Goal: Information Seeking & Learning: Learn about a topic

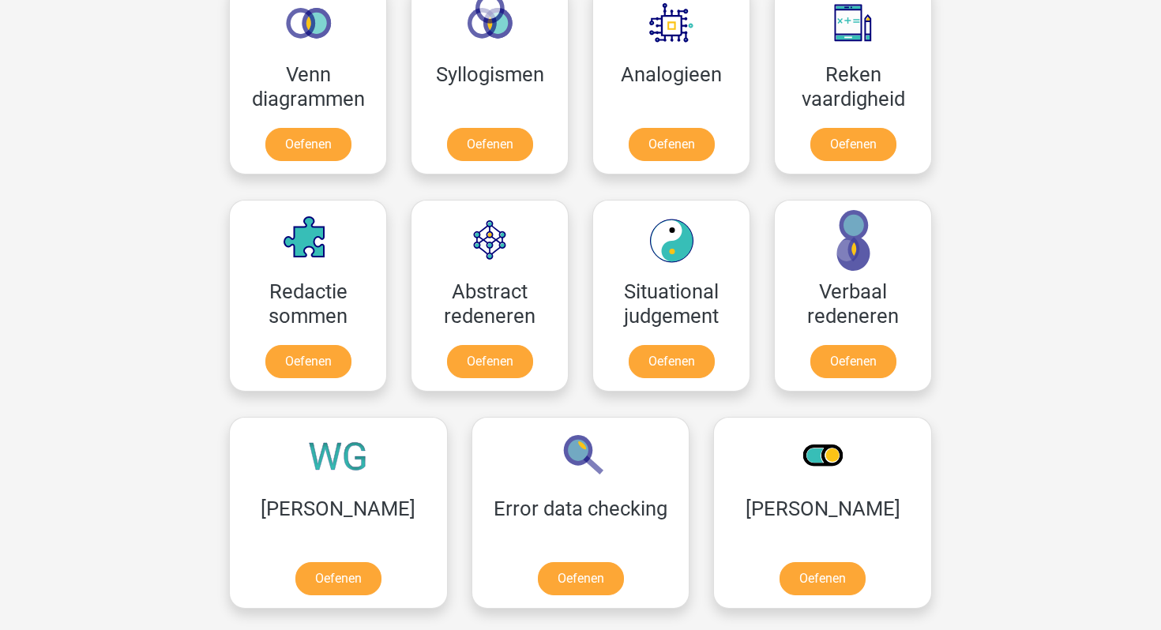
scroll to position [980, 0]
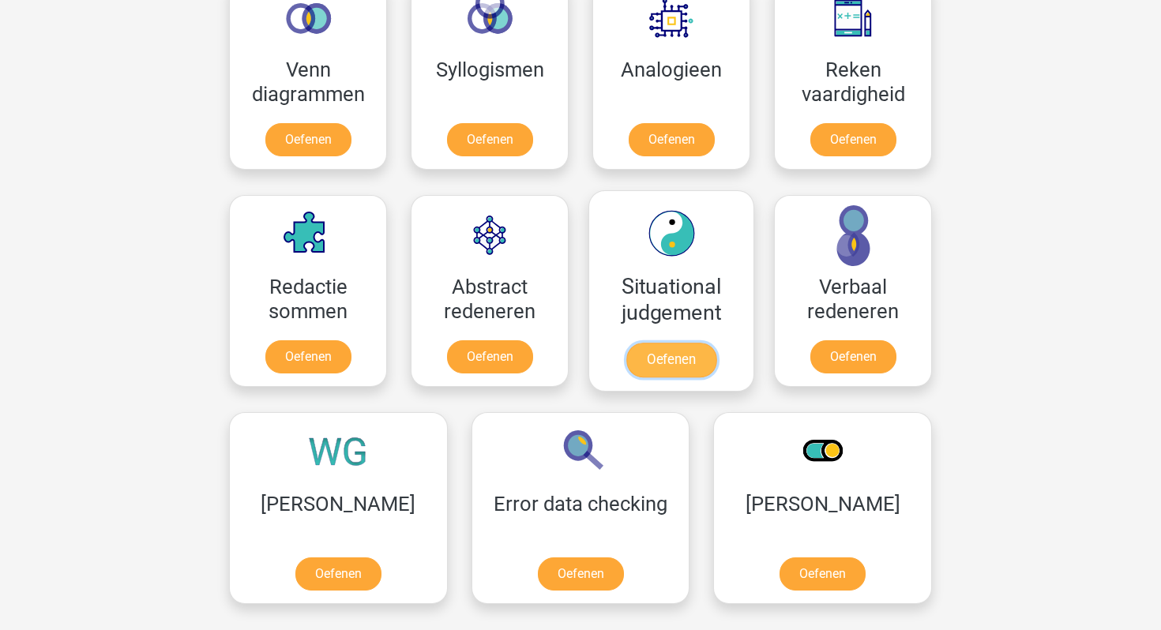
click at [652, 343] on link "Oefenen" at bounding box center [671, 360] width 90 height 35
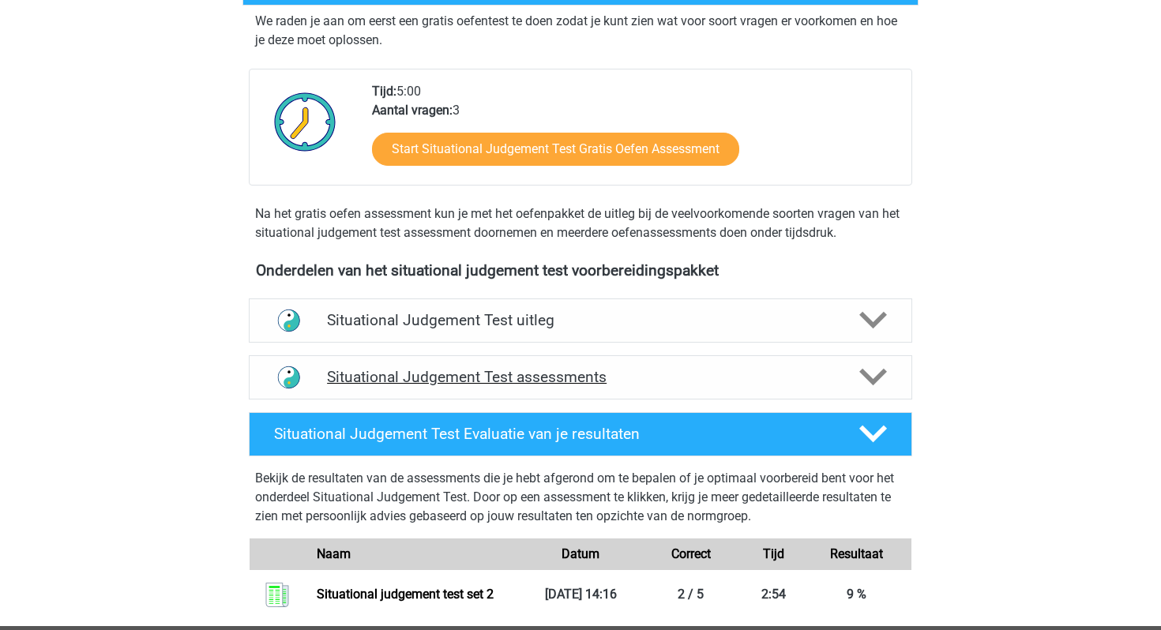
click at [468, 358] on div "Situational Judgement Test assessments" at bounding box center [580, 377] width 663 height 44
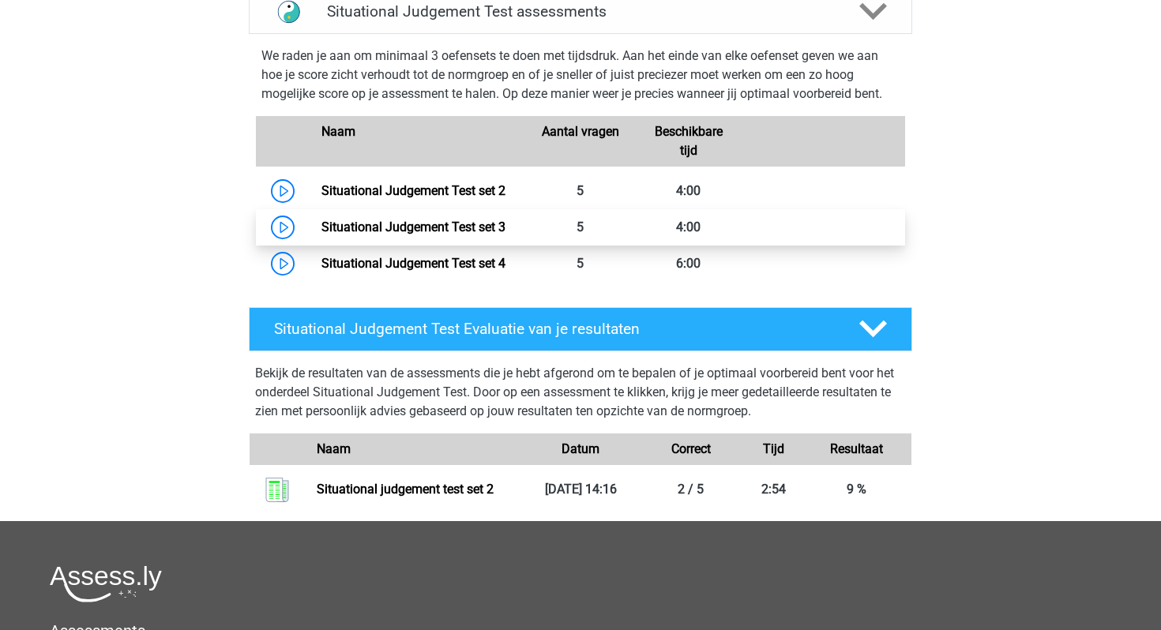
scroll to position [671, 0]
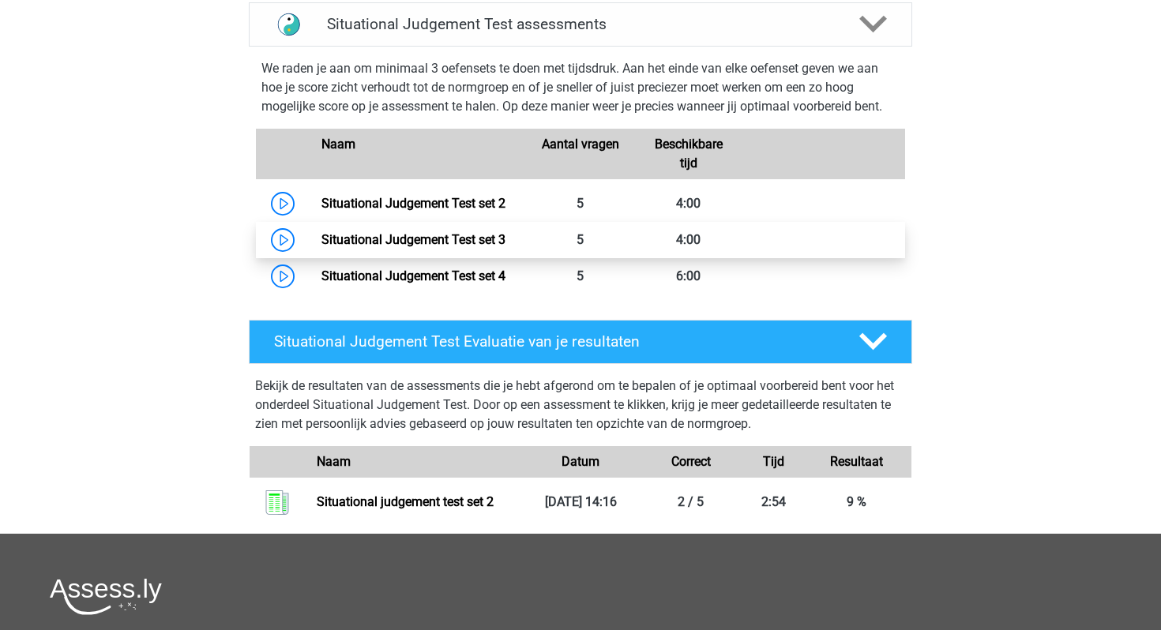
click at [432, 236] on link "Situational Judgement Test set 3" at bounding box center [413, 239] width 184 height 15
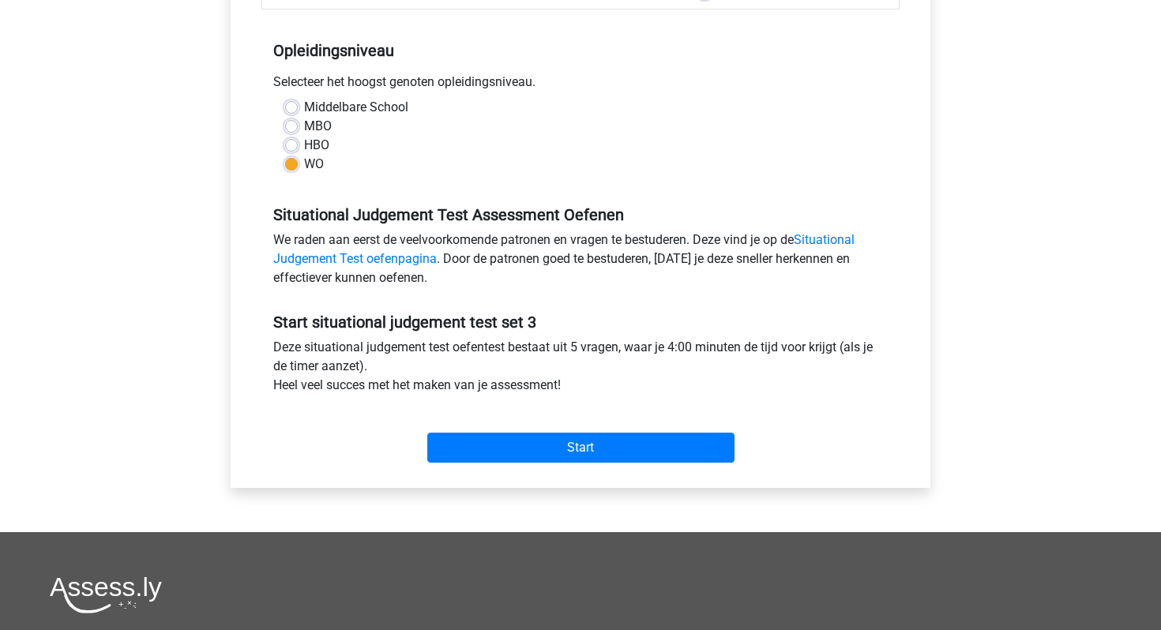
scroll to position [420, 0]
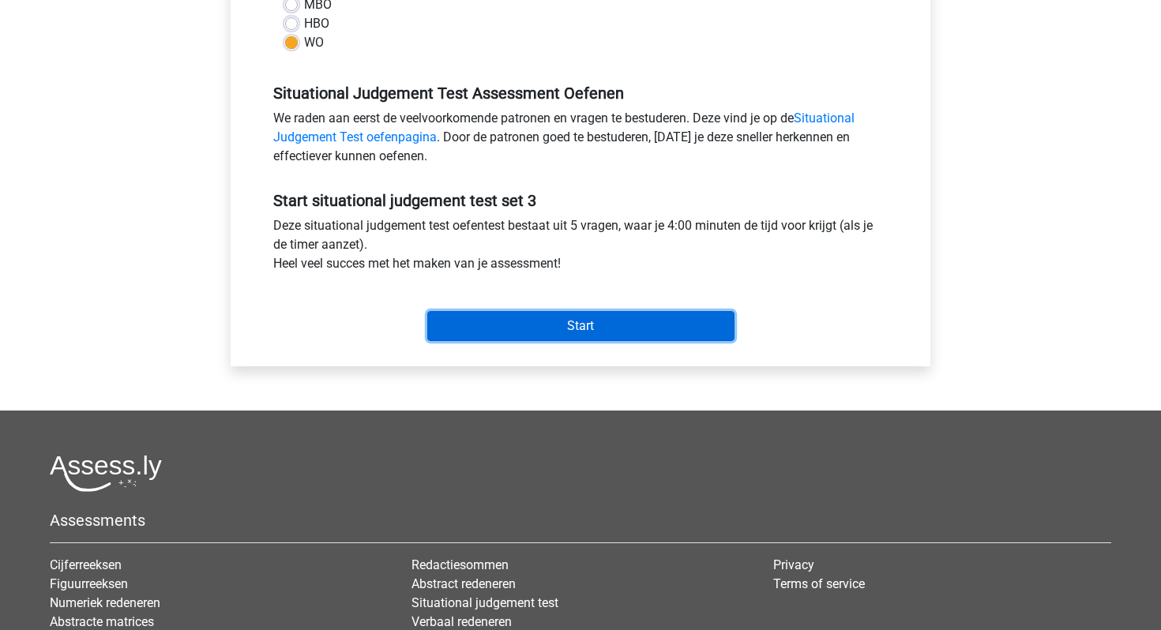
click at [517, 331] on input "Start" at bounding box center [580, 326] width 307 height 30
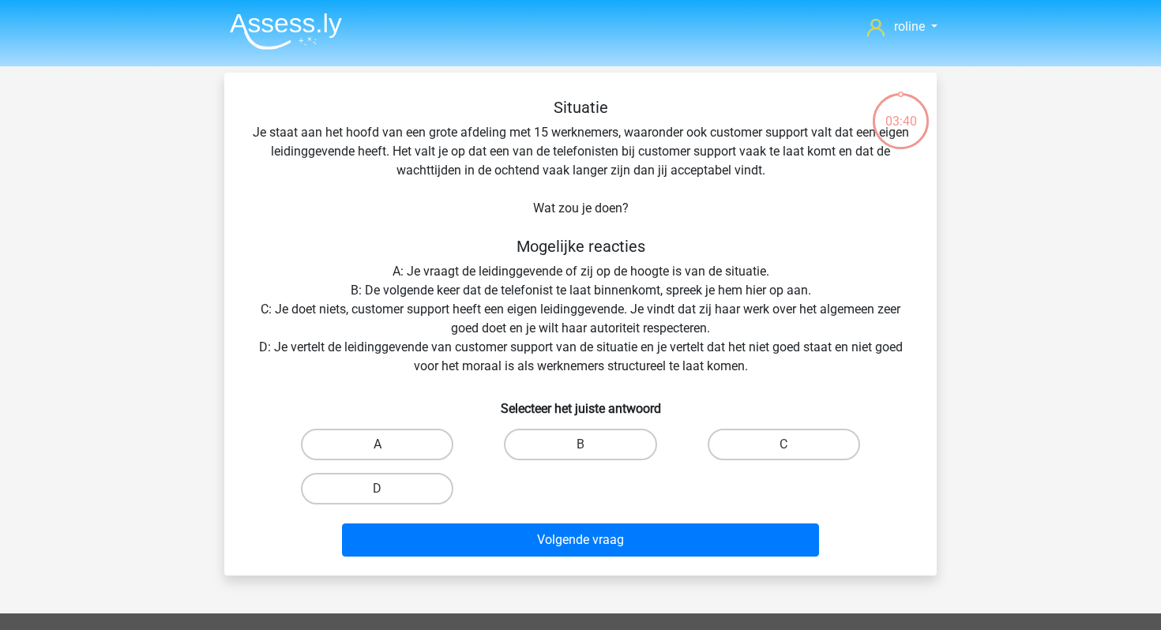
click at [336, 442] on label "A" at bounding box center [377, 445] width 152 height 32
click at [378, 445] on input "A" at bounding box center [383, 450] width 10 height 10
radio input "true"
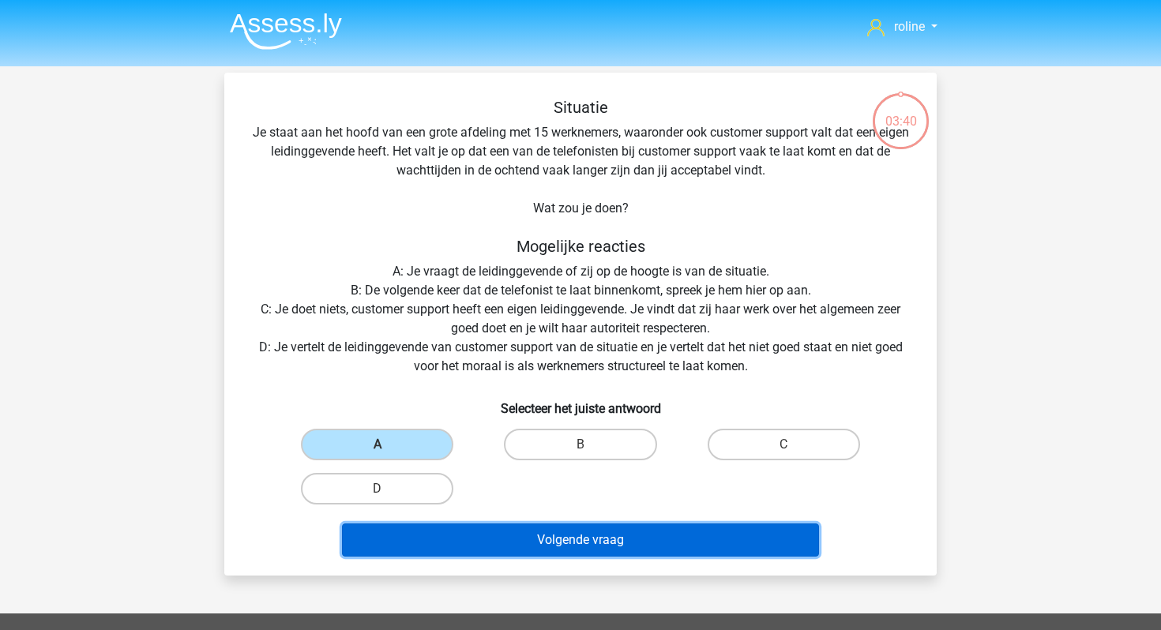
click at [476, 550] on button "Volgende vraag" at bounding box center [581, 540] width 478 height 33
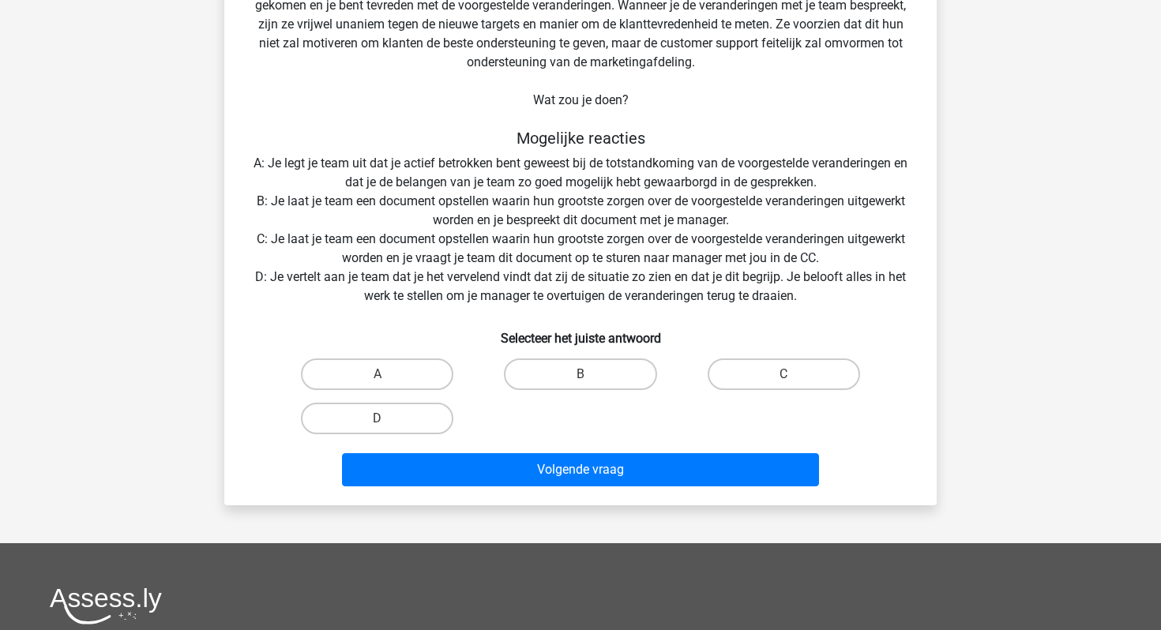
scroll to position [205, 0]
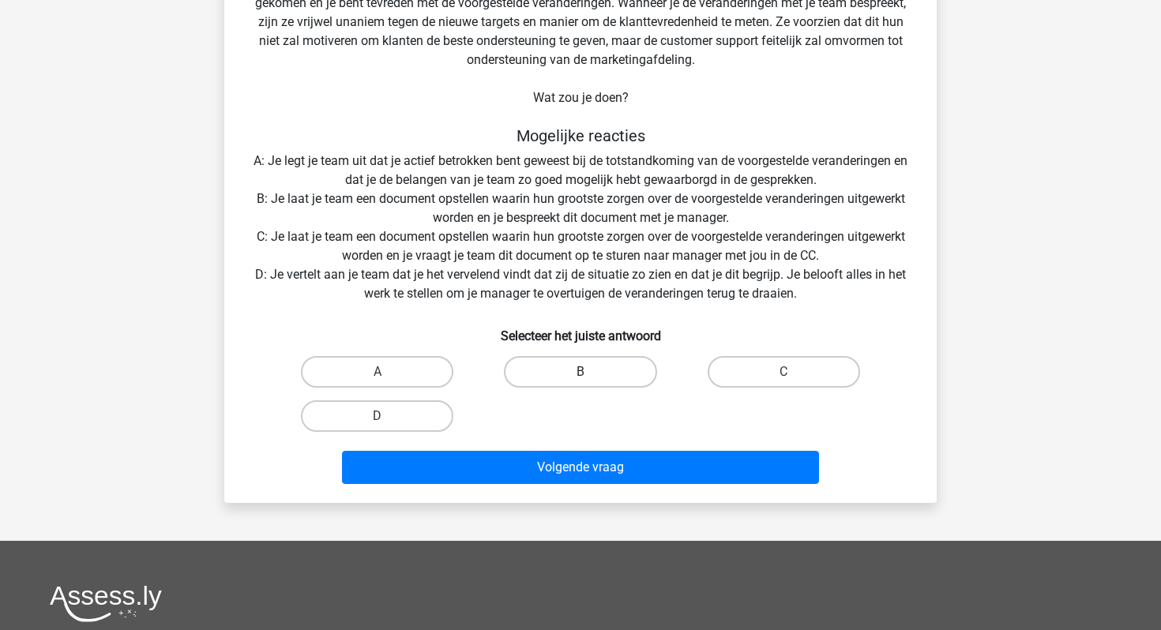
click at [575, 380] on label "B" at bounding box center [580, 372] width 152 height 32
click at [581, 380] on input "B" at bounding box center [586, 377] width 10 height 10
radio input "true"
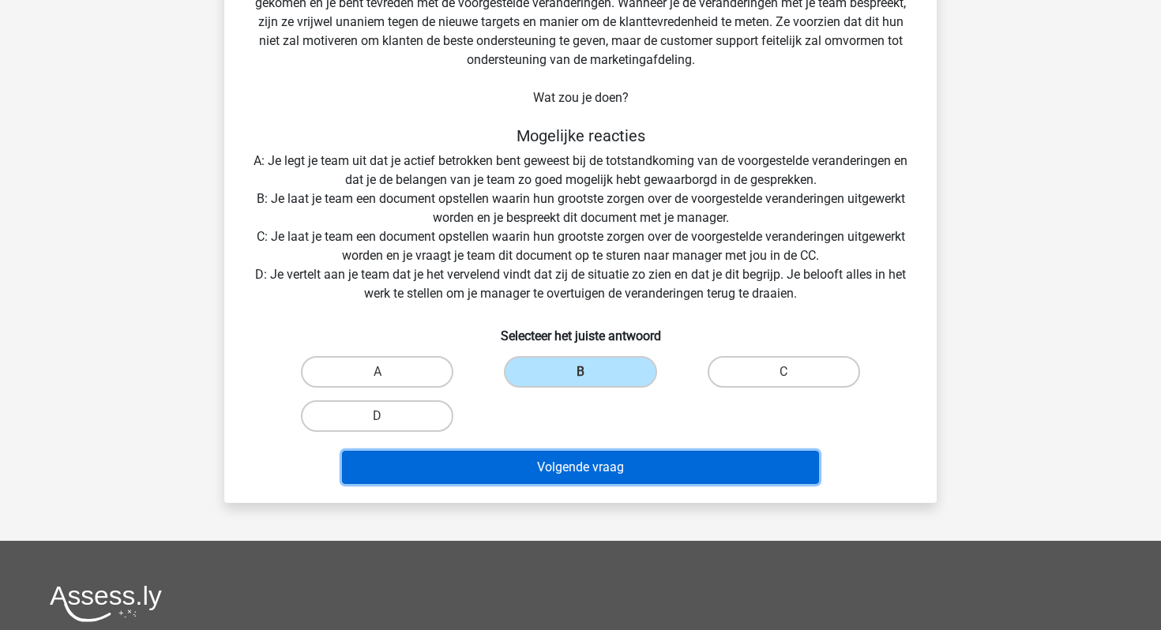
click at [547, 481] on button "Volgende vraag" at bounding box center [581, 467] width 478 height 33
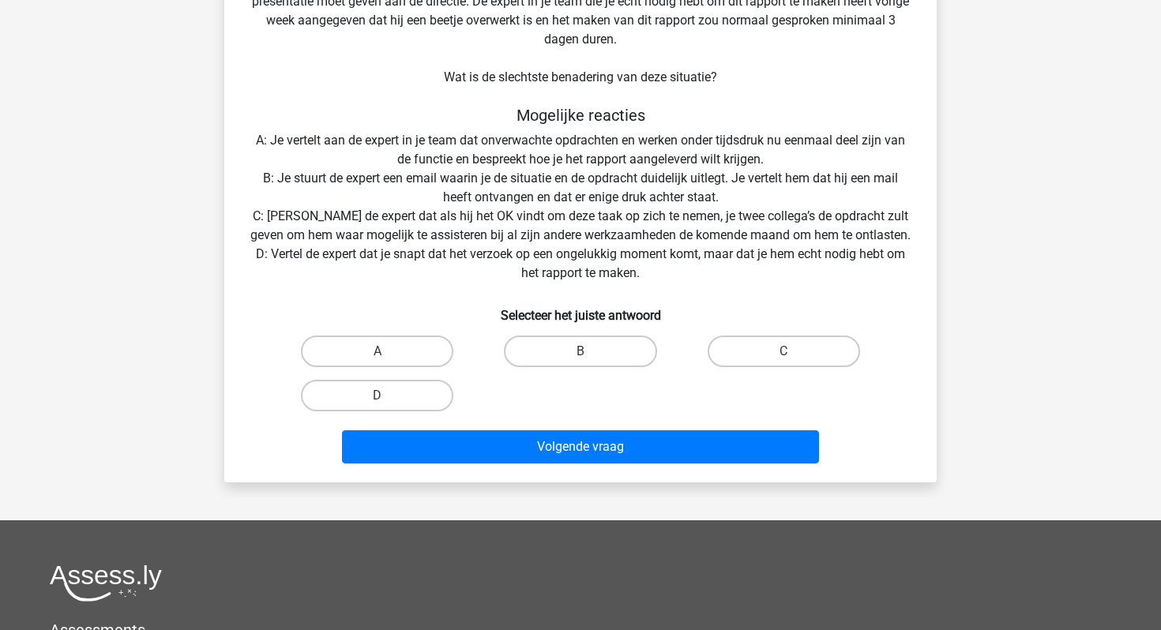
scroll to position [152, 0]
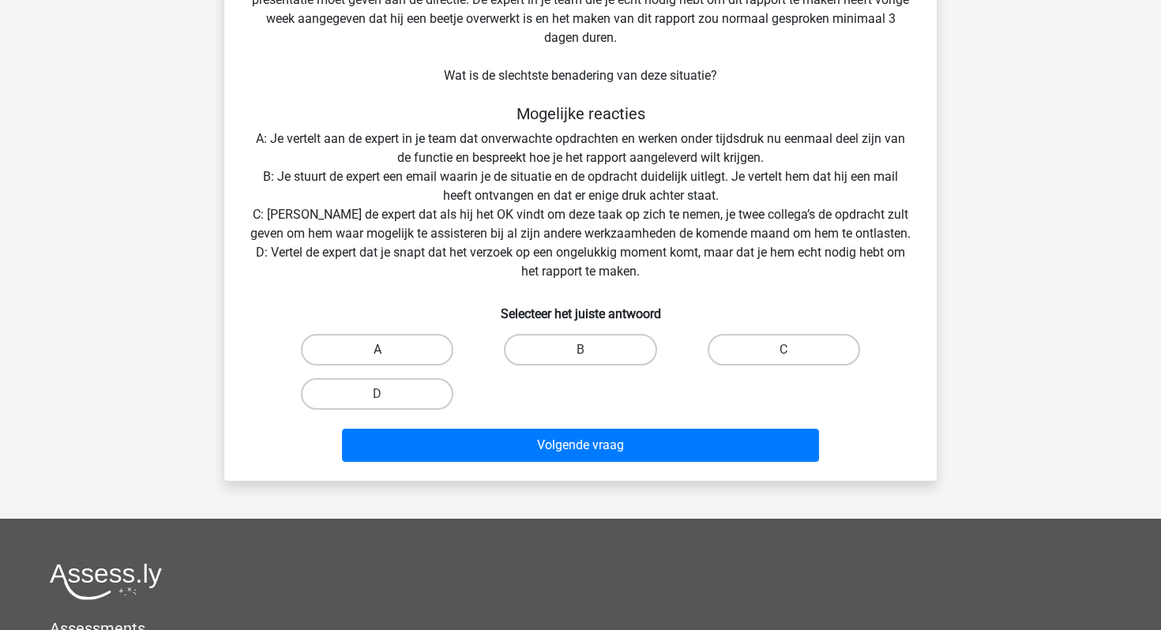
click at [366, 340] on label "A" at bounding box center [377, 350] width 152 height 32
click at [378, 350] on input "A" at bounding box center [383, 355] width 10 height 10
radio input "true"
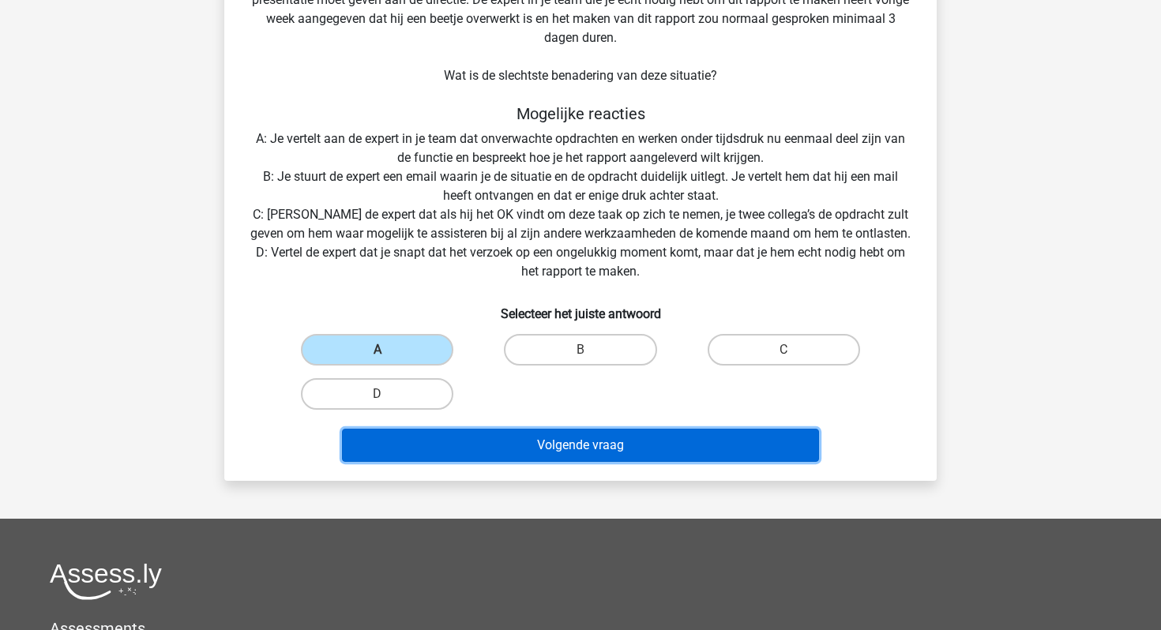
click at [520, 456] on button "Volgende vraag" at bounding box center [581, 445] width 478 height 33
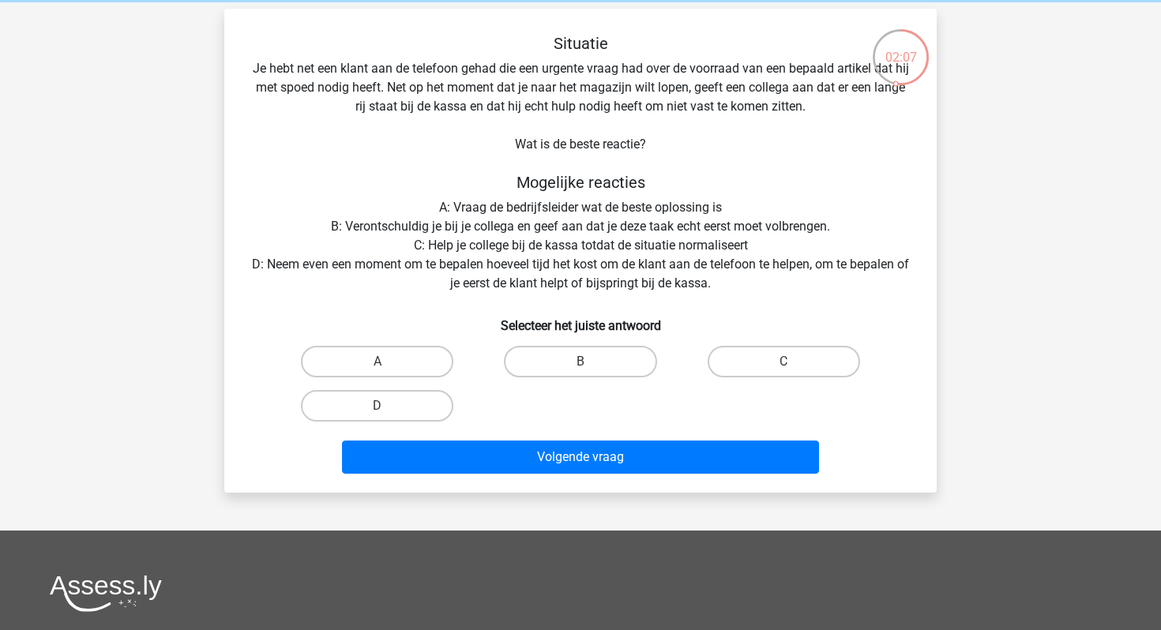
scroll to position [58, 0]
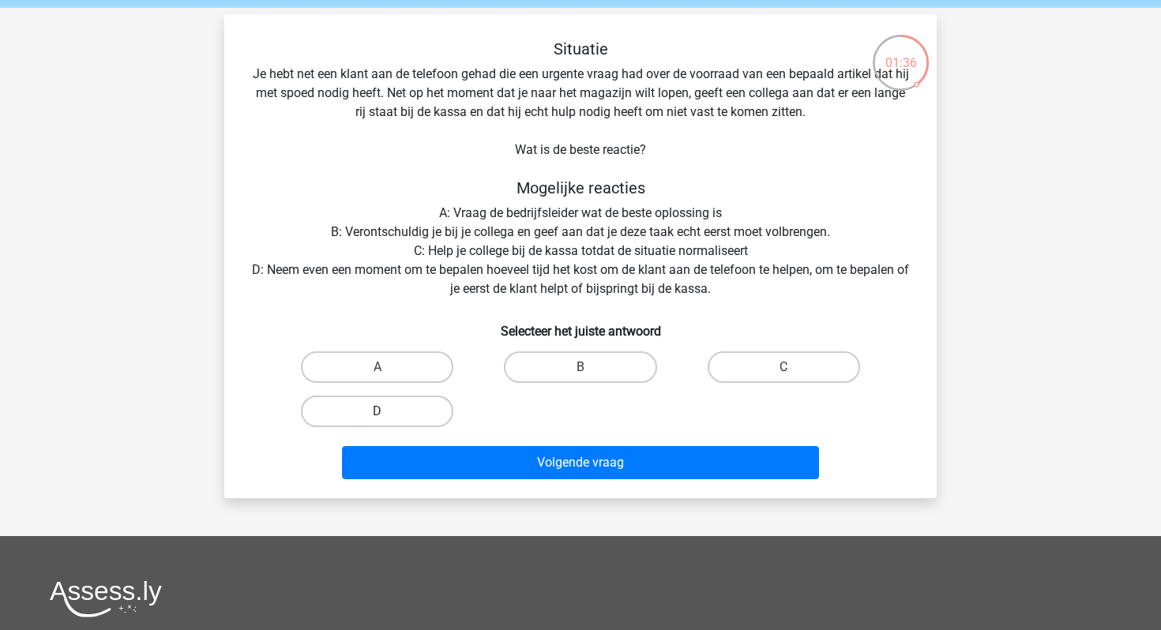
click at [357, 408] on label "D" at bounding box center [377, 412] width 152 height 32
click at [378, 412] on input "D" at bounding box center [383, 417] width 10 height 10
radio input "true"
click at [528, 357] on label "B" at bounding box center [580, 367] width 152 height 32
click at [581, 367] on input "B" at bounding box center [586, 372] width 10 height 10
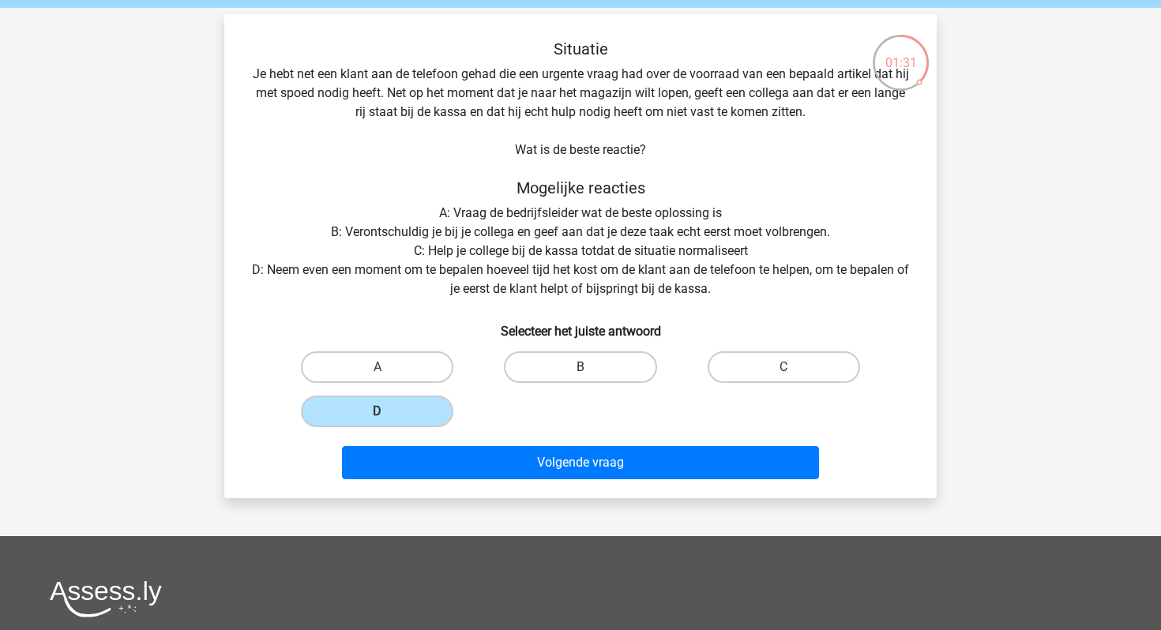
radio input "true"
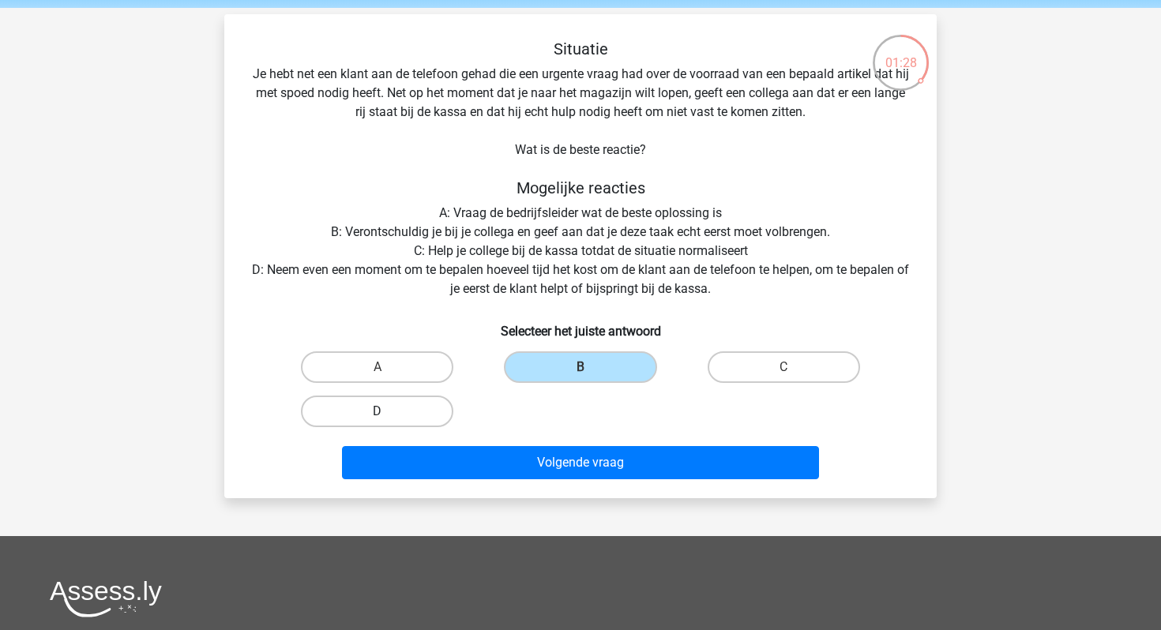
click at [377, 407] on label "D" at bounding box center [377, 412] width 152 height 32
click at [378, 412] on input "D" at bounding box center [383, 417] width 10 height 10
radio input "true"
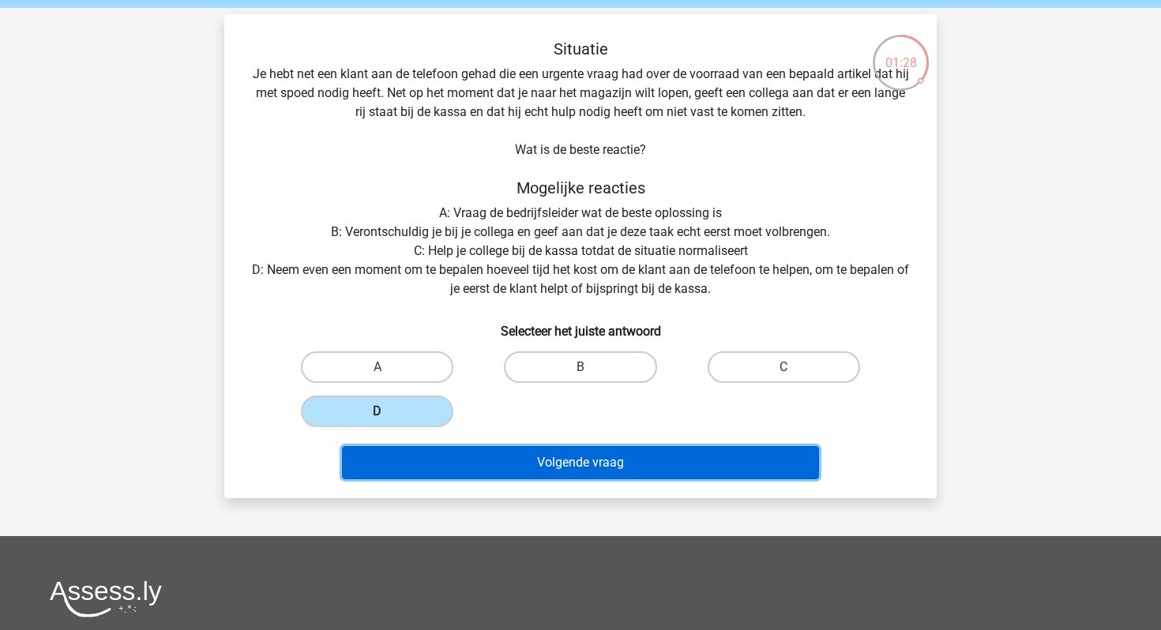
click at [408, 463] on button "Volgende vraag" at bounding box center [581, 462] width 478 height 33
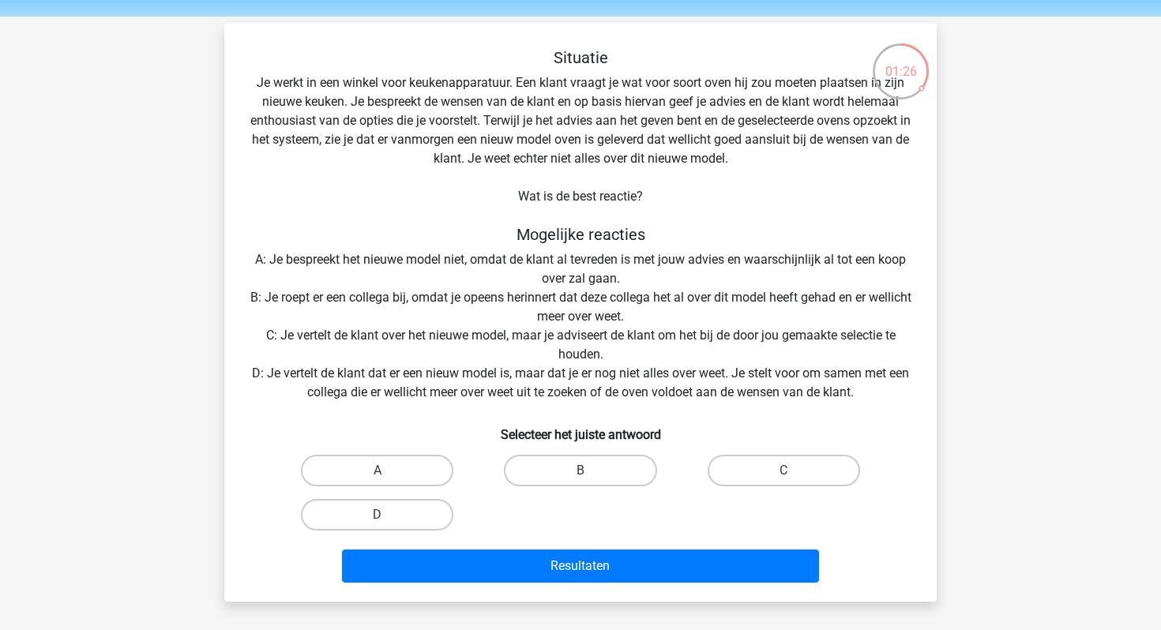
scroll to position [51, 0]
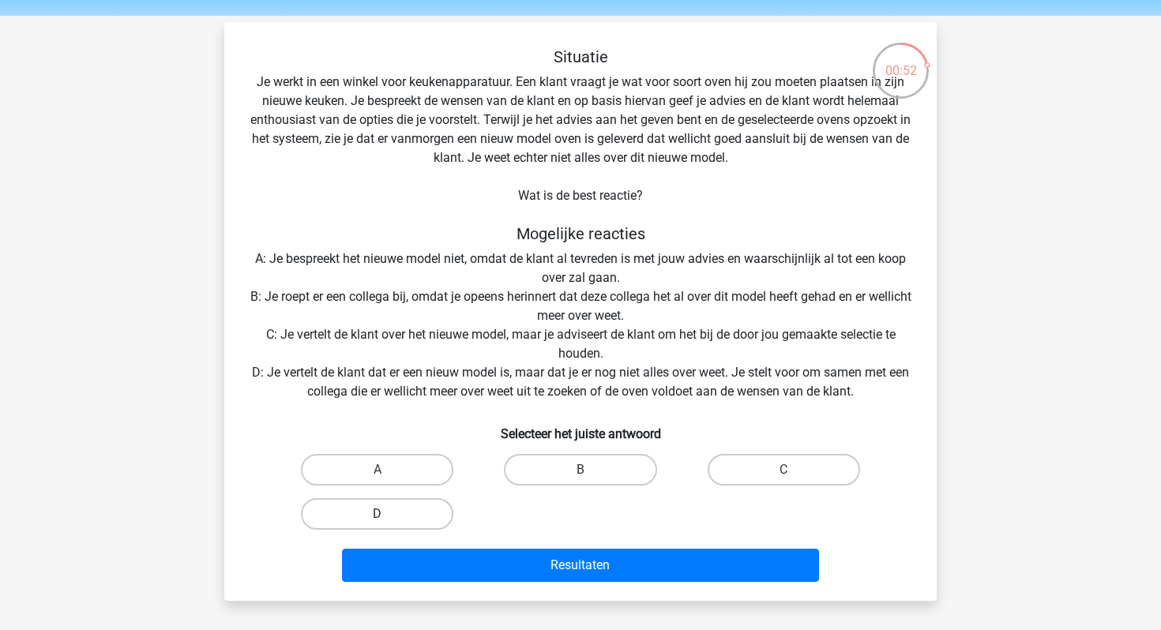
click at [320, 503] on label "D" at bounding box center [377, 514] width 152 height 32
click at [378, 514] on input "D" at bounding box center [383, 519] width 10 height 10
radio input "true"
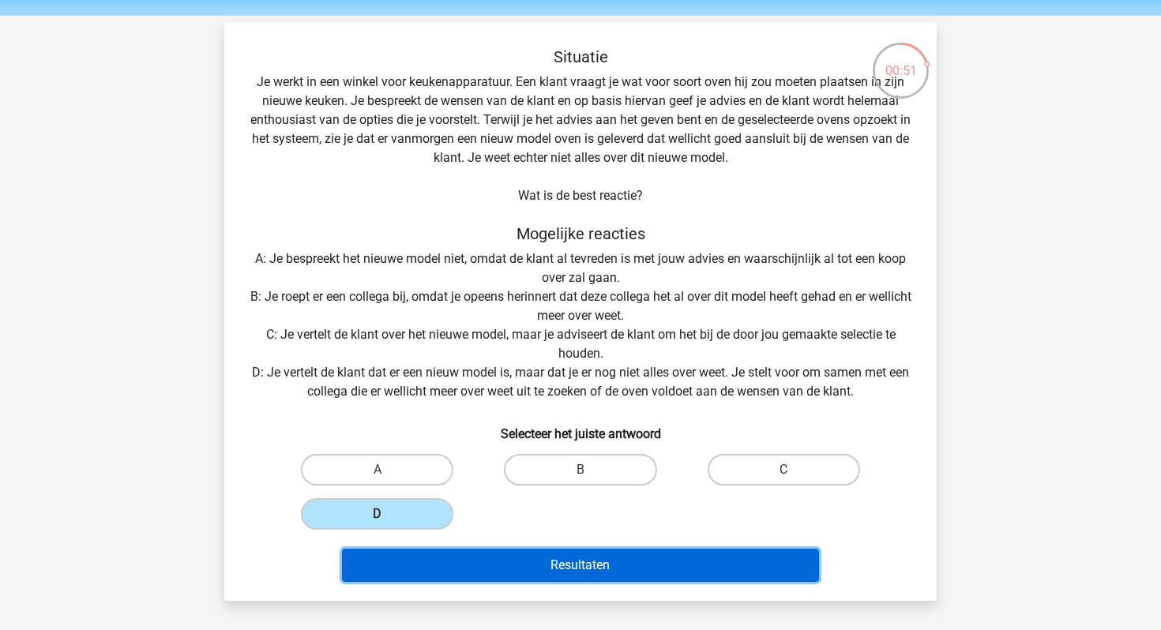
click at [456, 560] on button "Resultaten" at bounding box center [581, 565] width 478 height 33
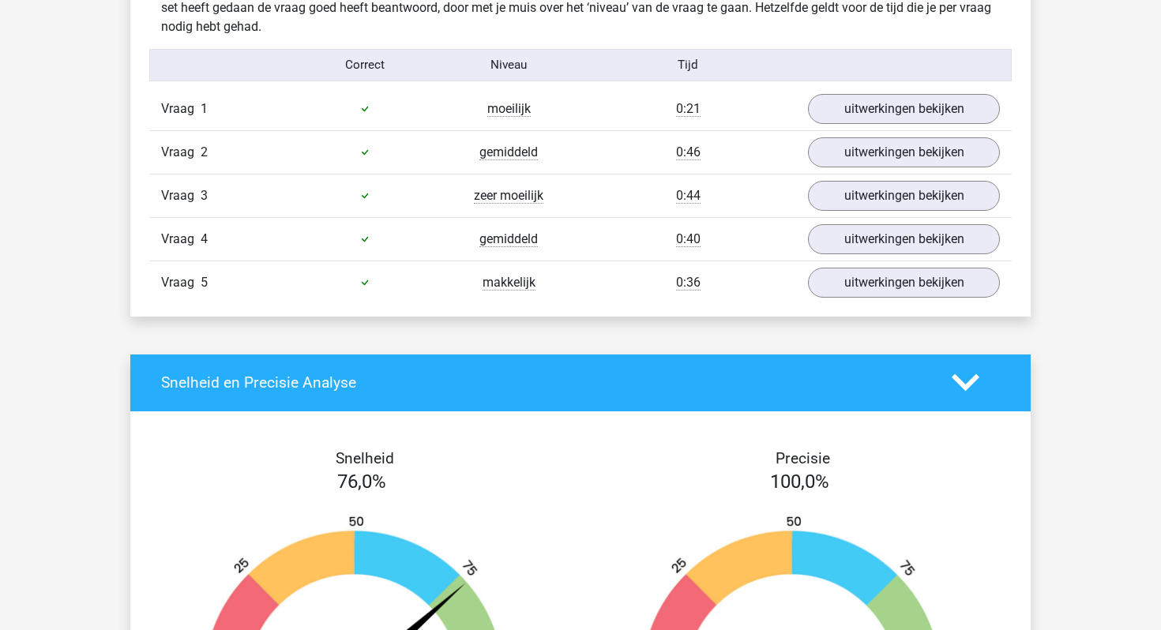
scroll to position [958, 0]
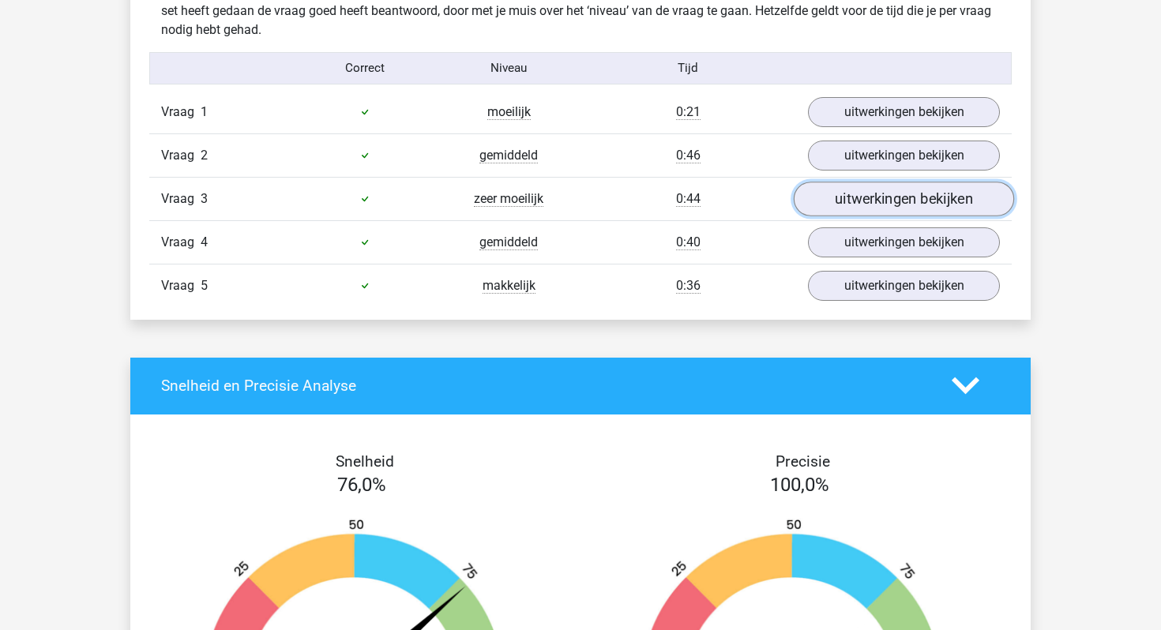
click at [839, 199] on link "uitwerkingen bekijken" at bounding box center [904, 199] width 220 height 35
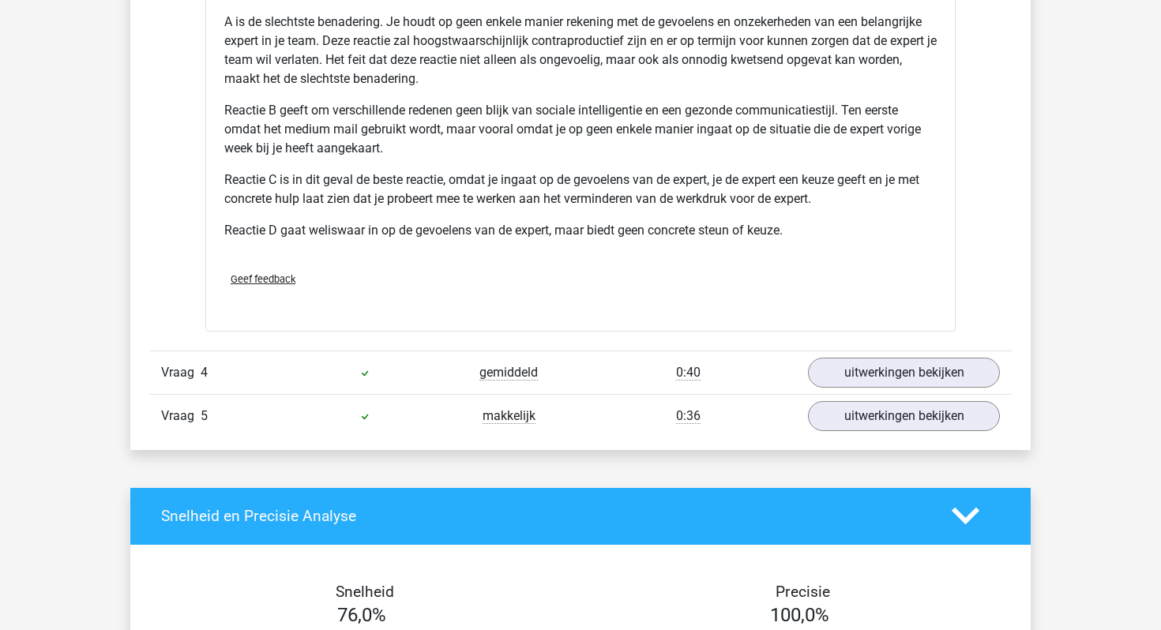
scroll to position [1667, 0]
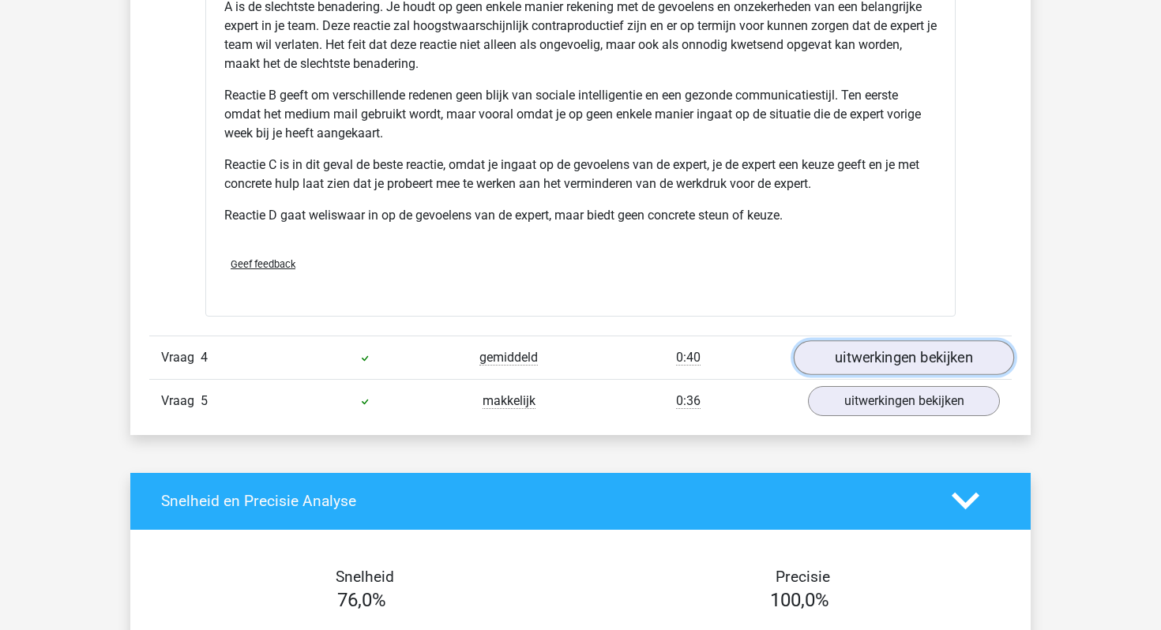
click at [898, 361] on link "uitwerkingen bekijken" at bounding box center [904, 357] width 220 height 35
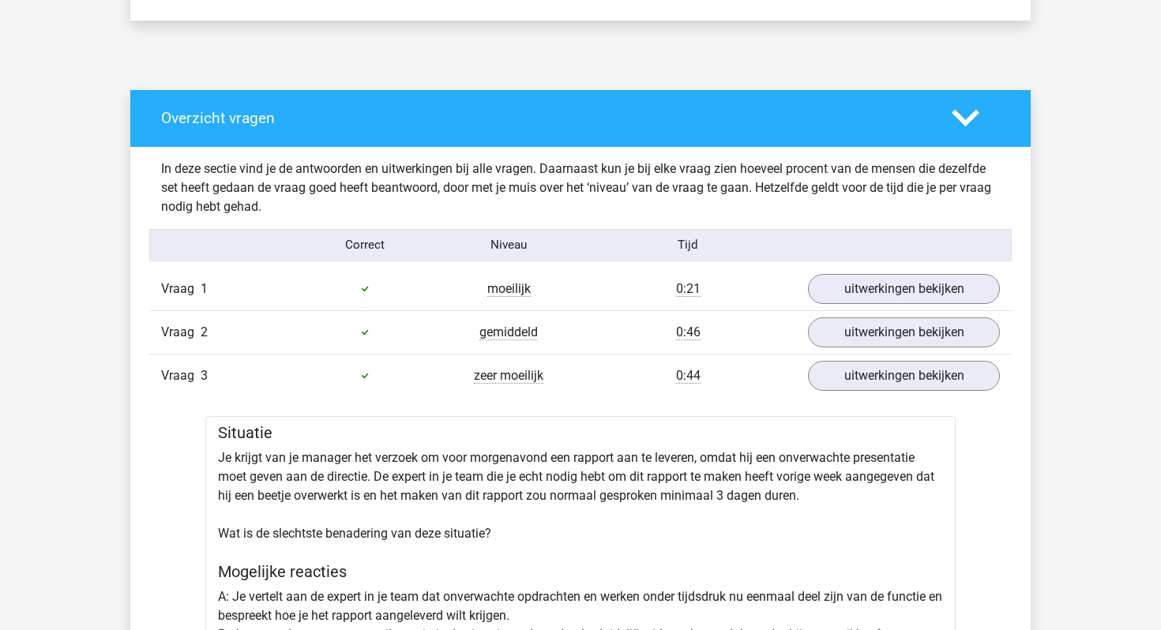
scroll to position [776, 0]
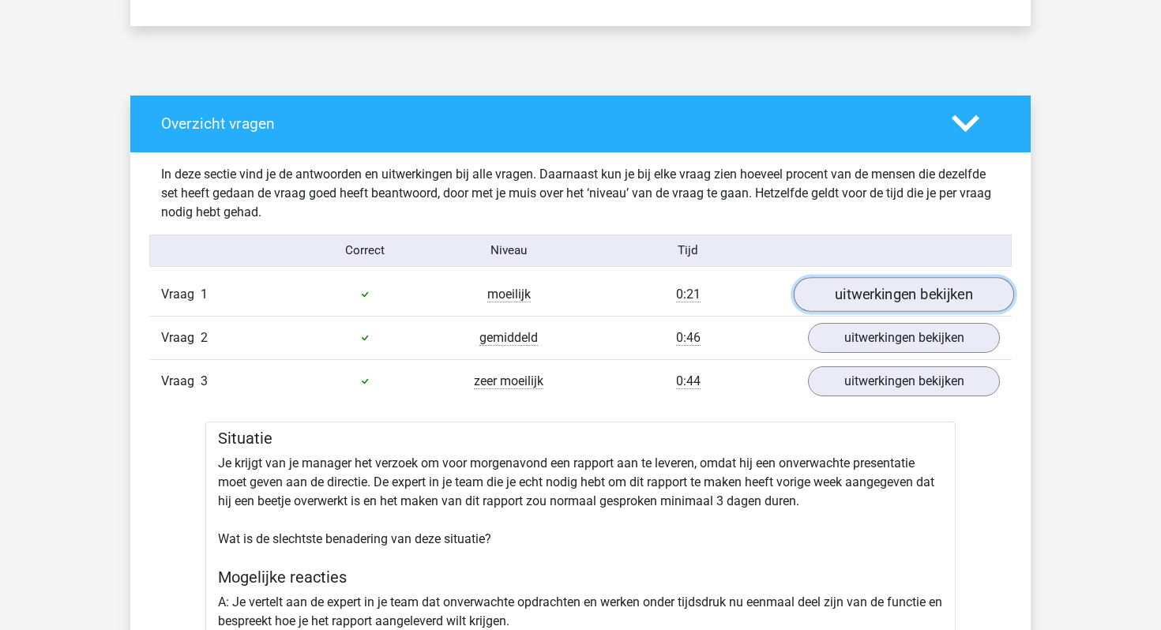
click at [855, 295] on link "uitwerkingen bekijken" at bounding box center [904, 294] width 220 height 35
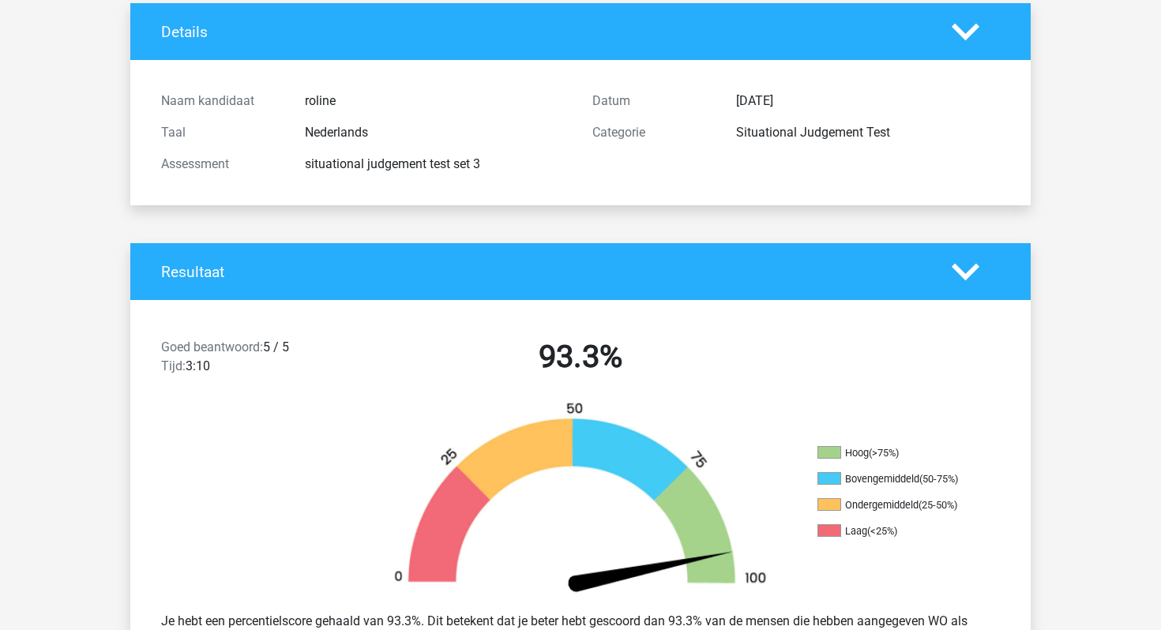
scroll to position [0, 0]
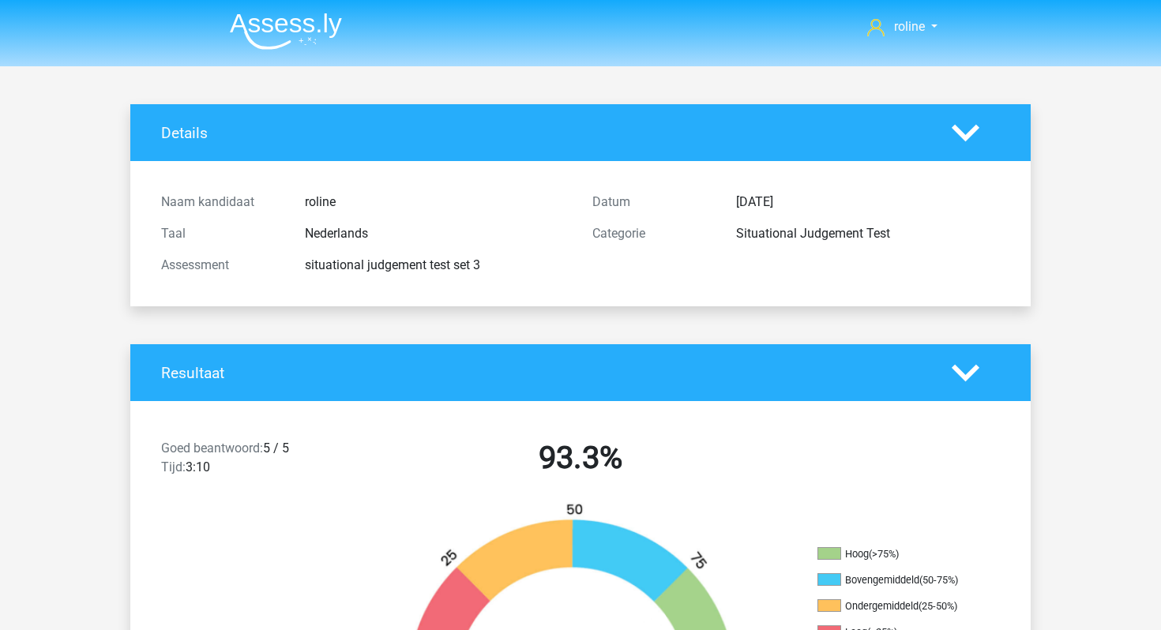
click at [239, 16] on img at bounding box center [286, 31] width 112 height 37
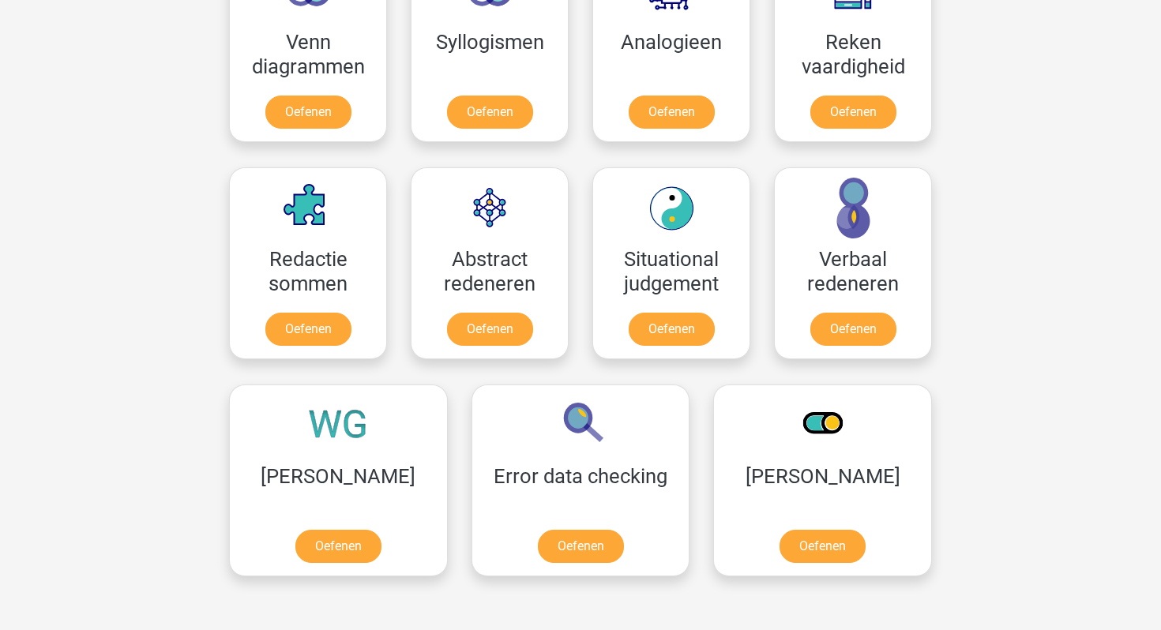
scroll to position [855, 0]
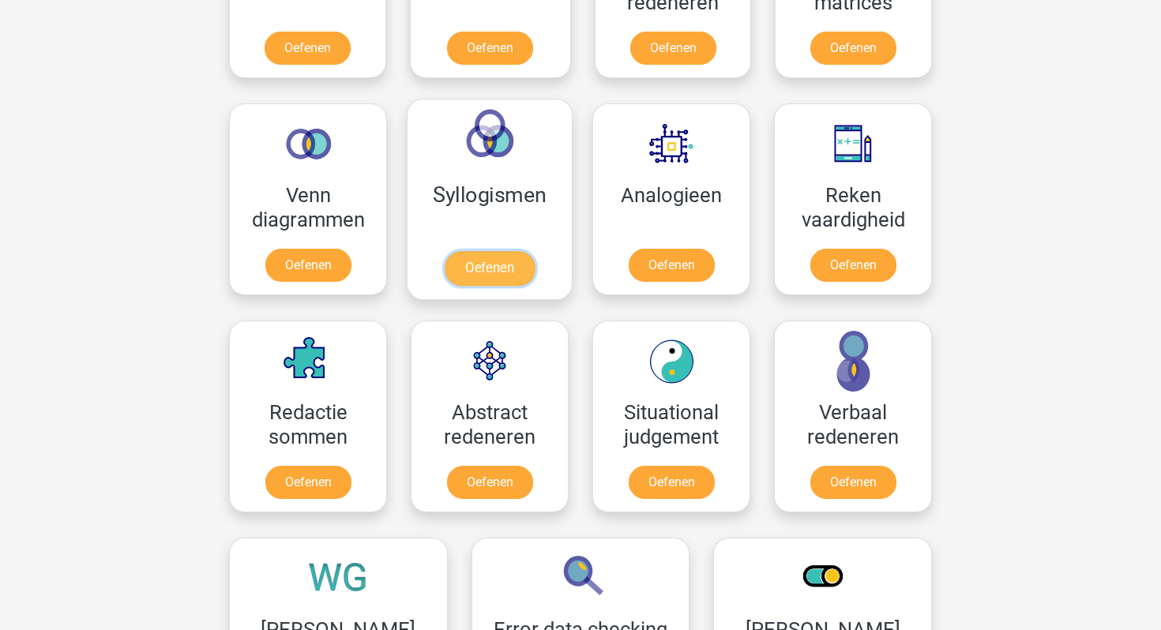
click at [518, 284] on link "Oefenen" at bounding box center [490, 268] width 90 height 35
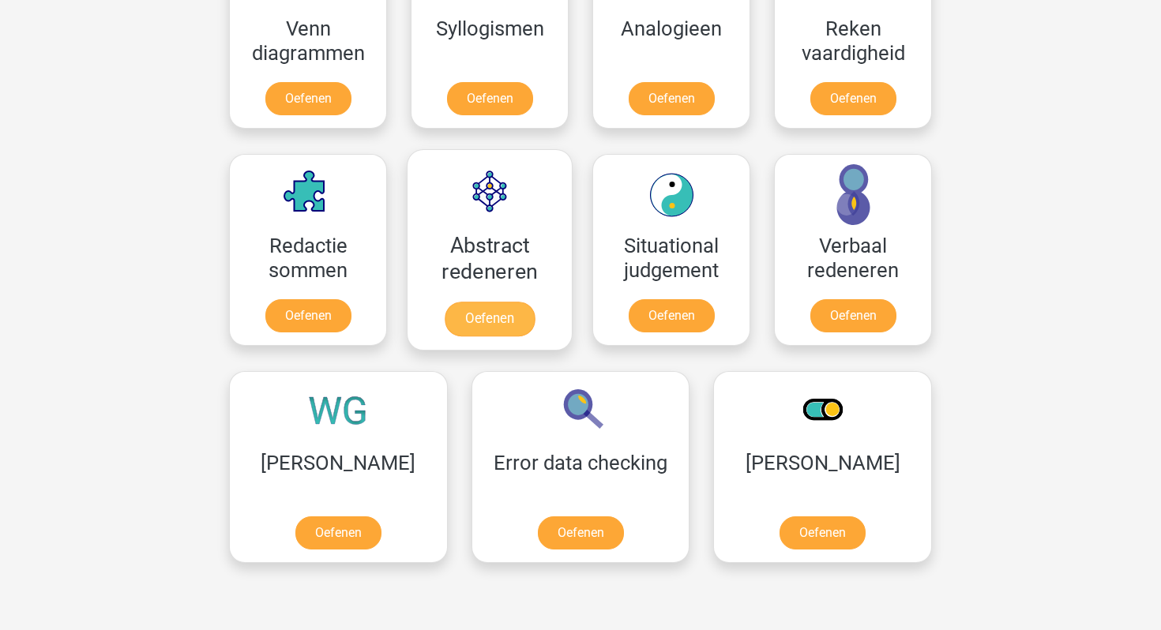
scroll to position [1039, 0]
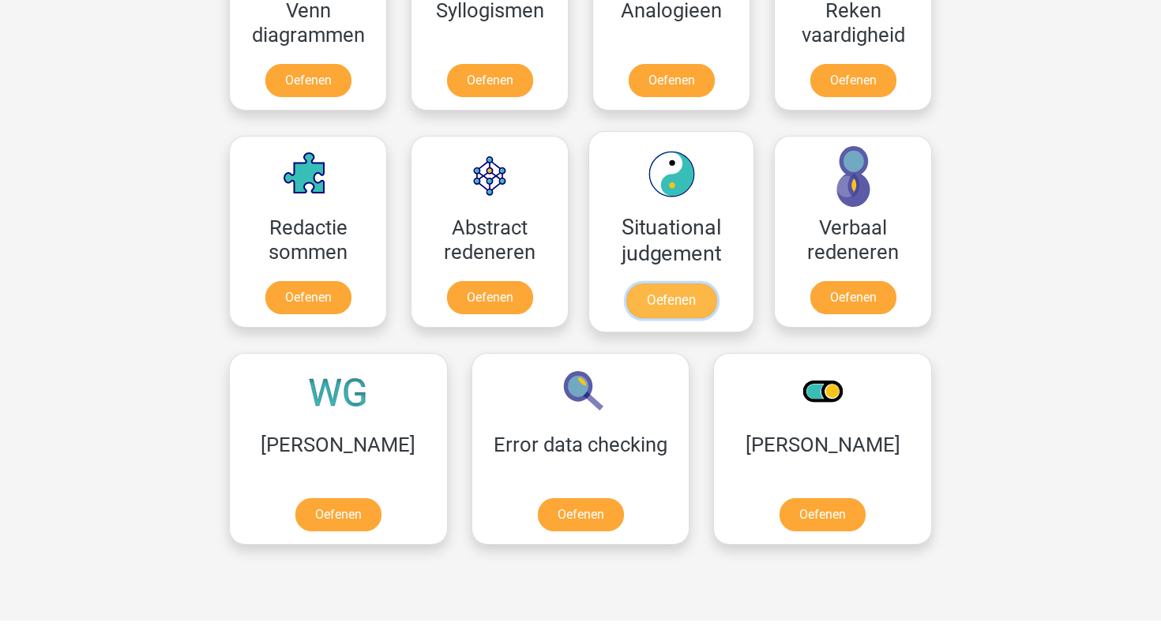
click at [665, 284] on link "Oefenen" at bounding box center [671, 301] width 90 height 35
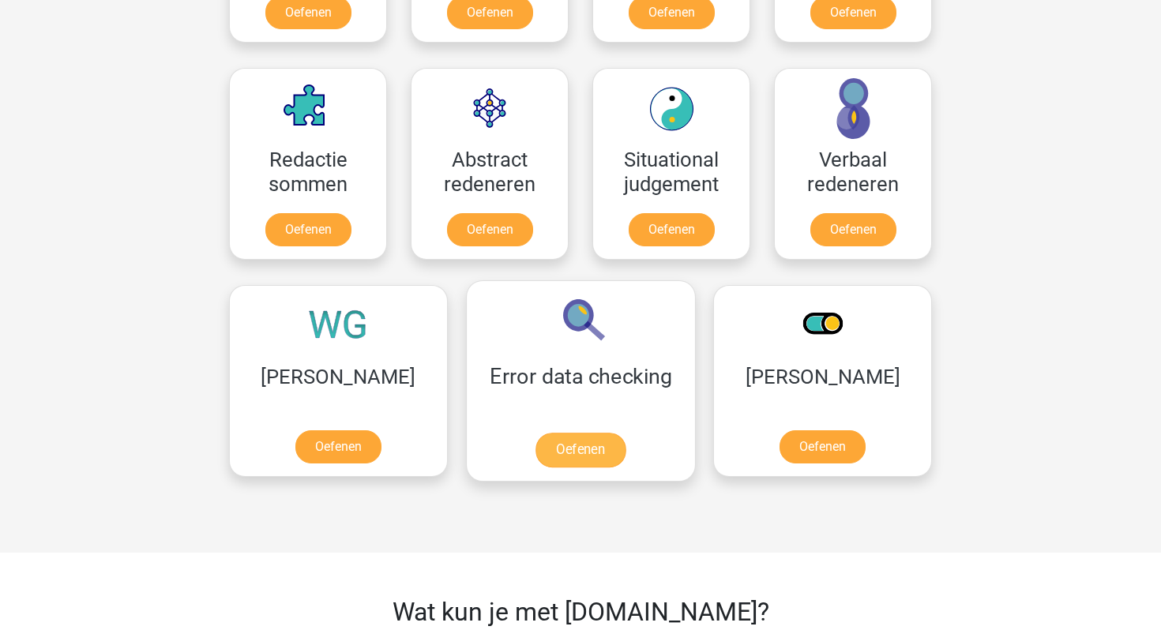
scroll to position [1109, 0]
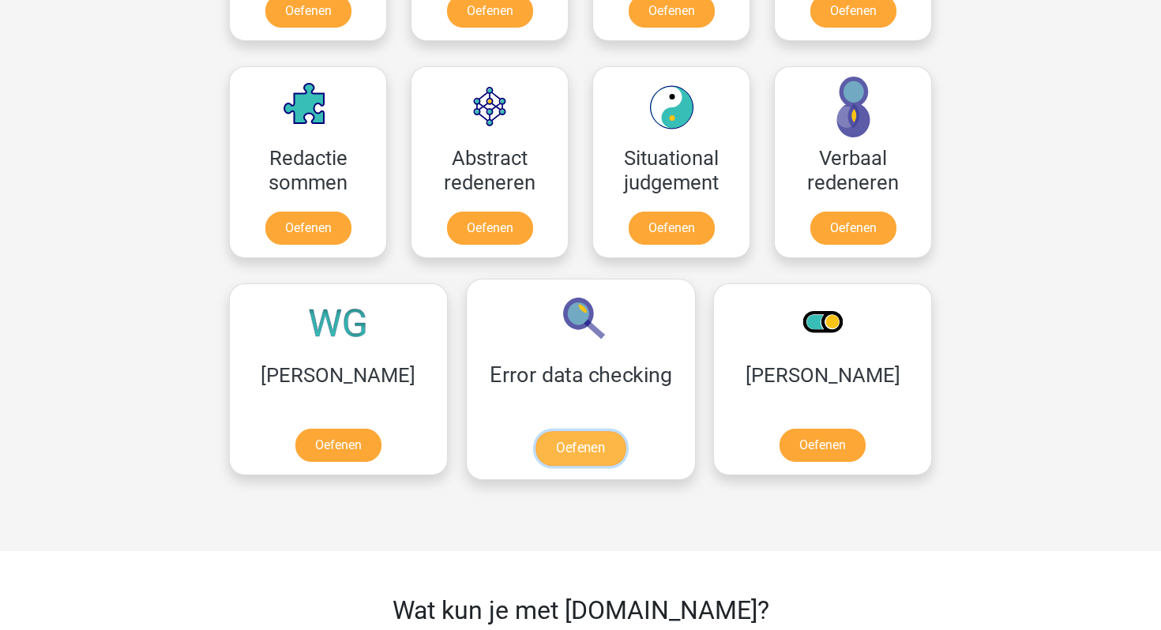
click at [536, 434] on link "Oefenen" at bounding box center [581, 448] width 90 height 35
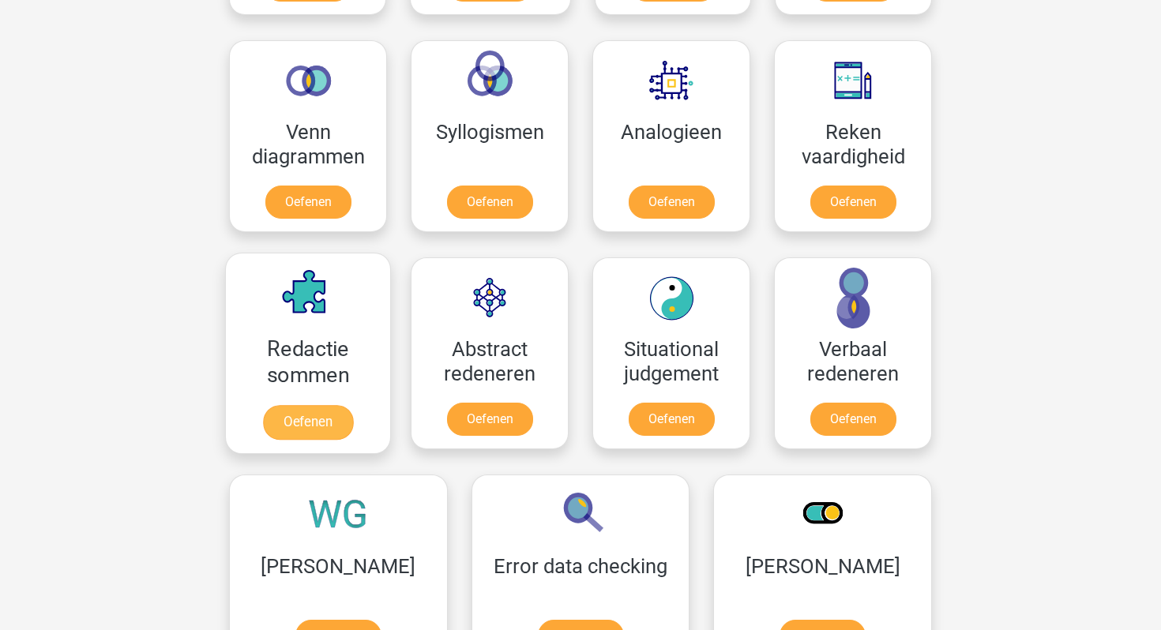
scroll to position [915, 0]
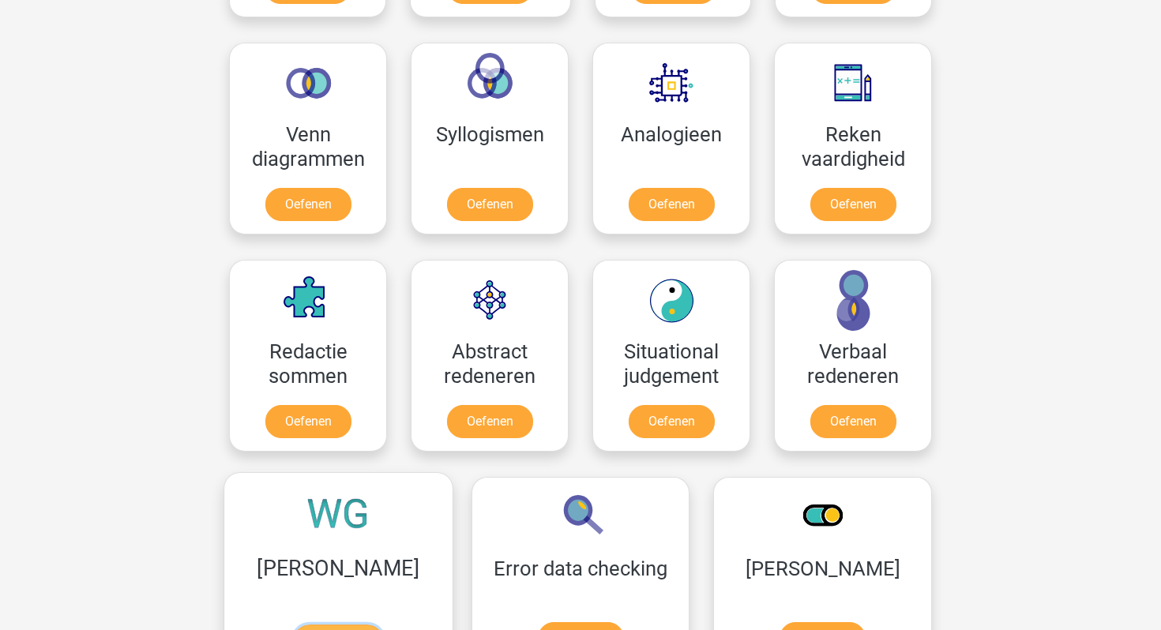
click at [320, 625] on link "Oefenen" at bounding box center [338, 642] width 90 height 35
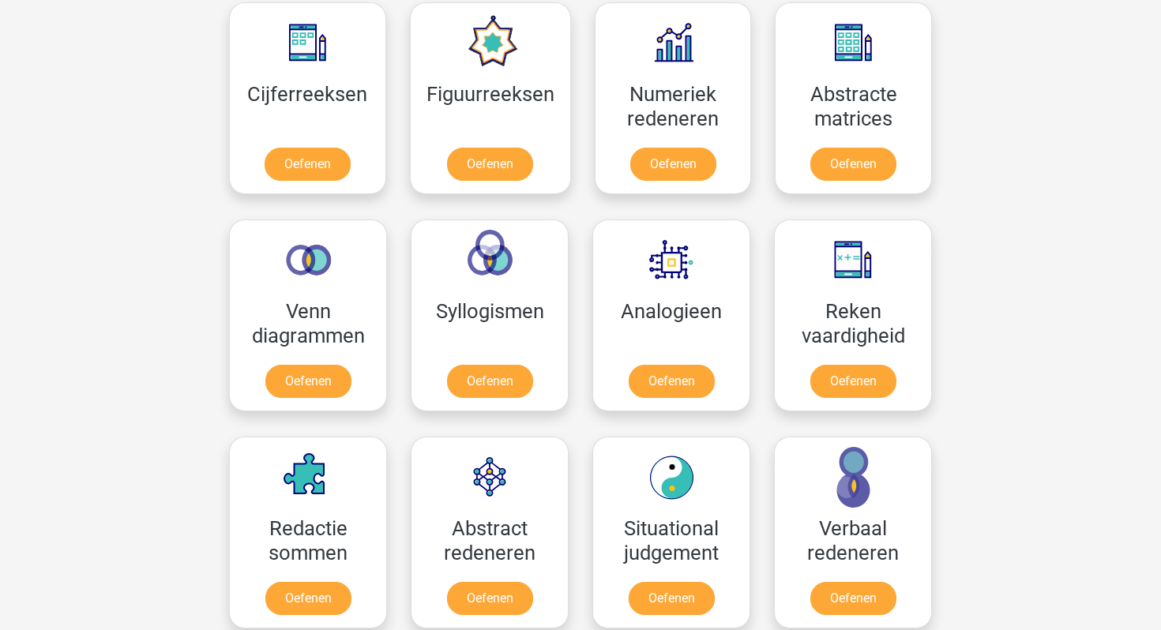
scroll to position [749, 0]
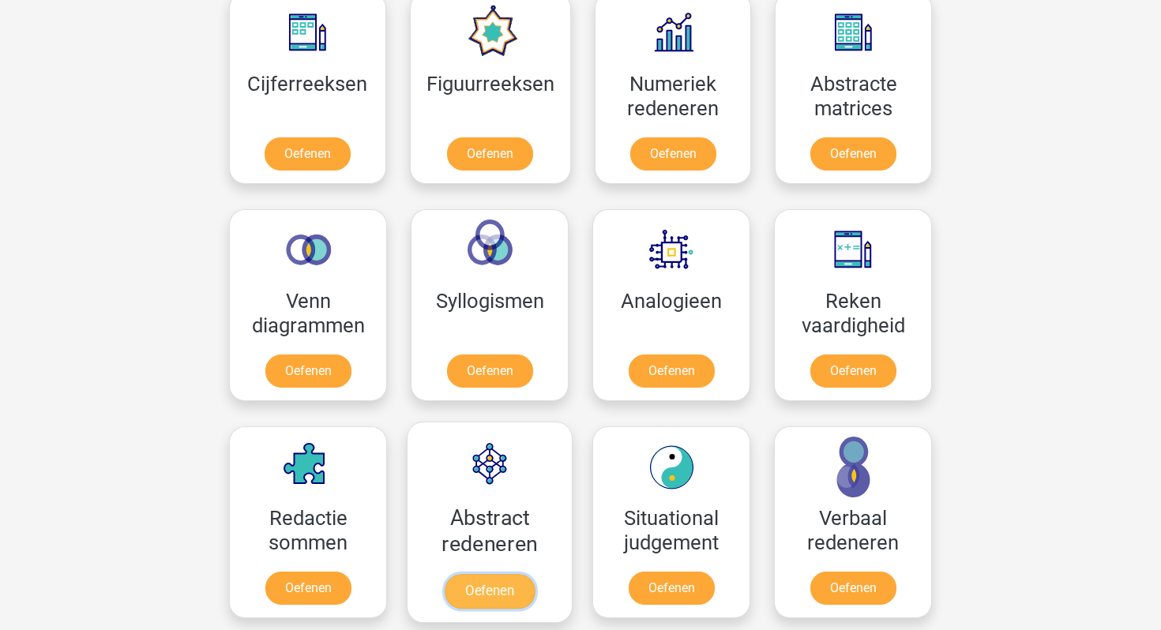
click at [488, 574] on link "Oefenen" at bounding box center [490, 591] width 90 height 35
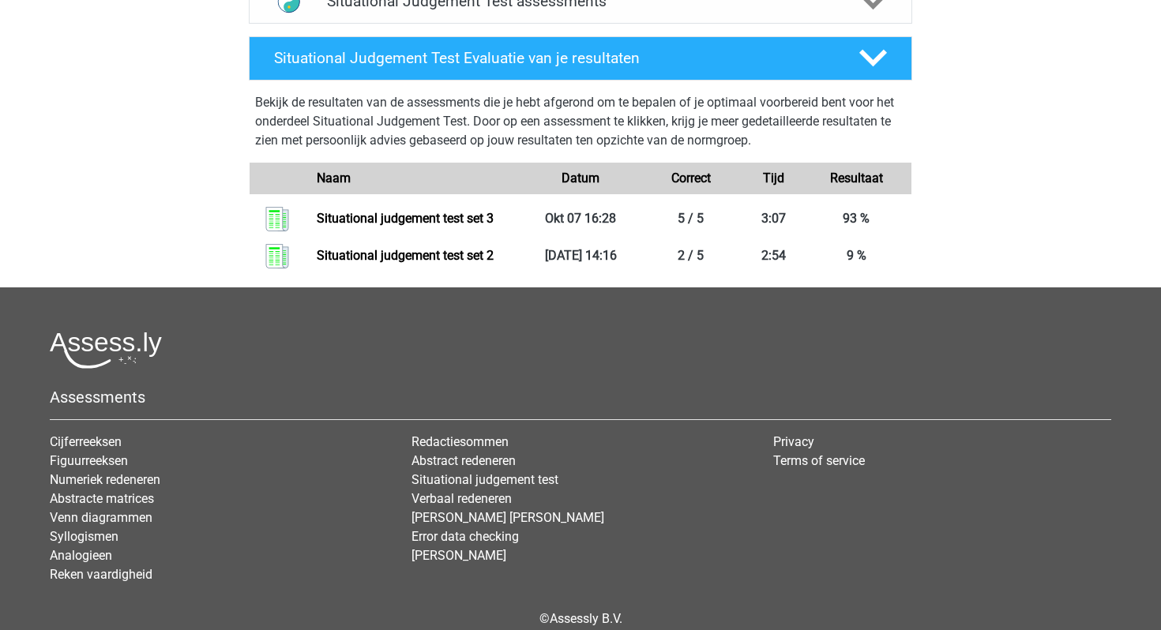
scroll to position [696, 0]
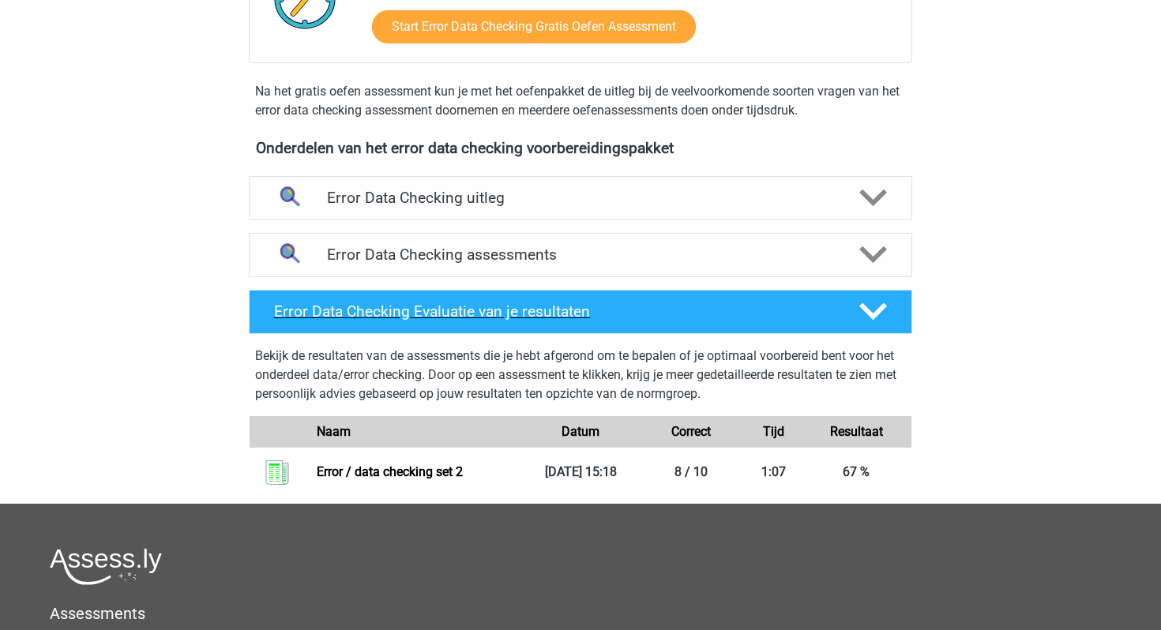
scroll to position [423, 0]
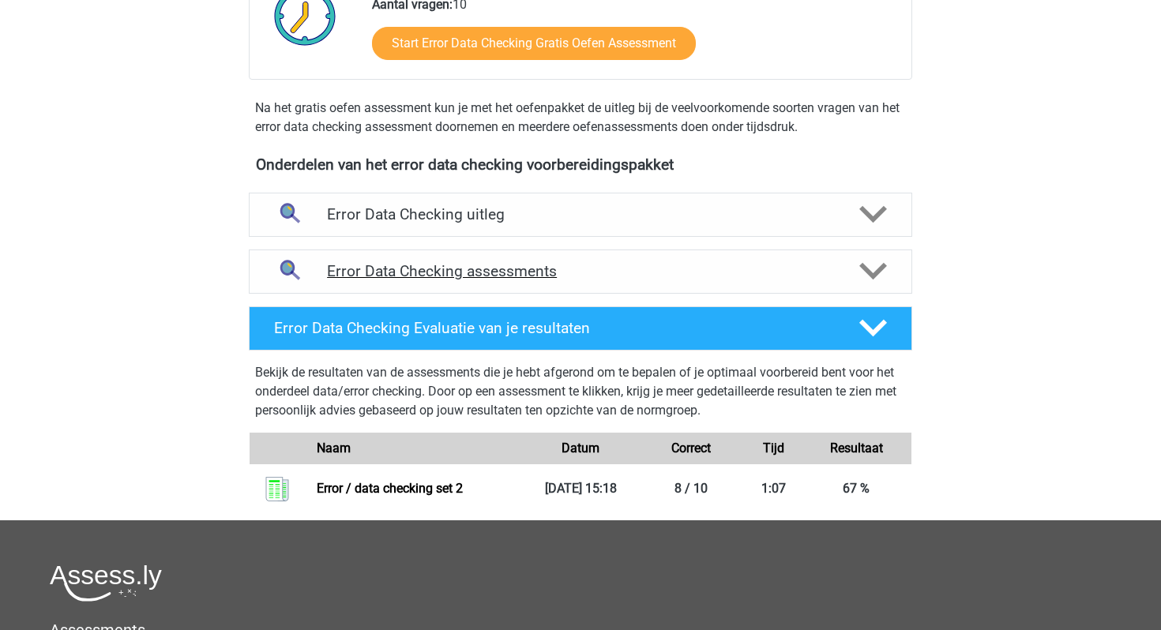
click at [340, 276] on h4 "Error Data Checking assessments" at bounding box center [580, 271] width 507 height 18
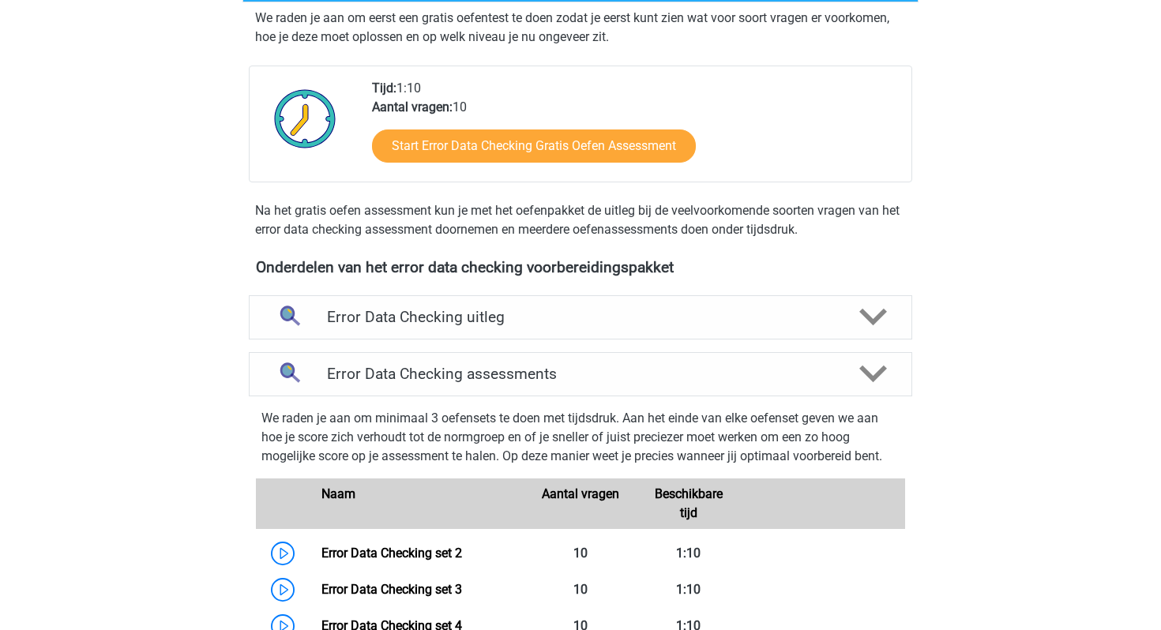
scroll to position [351, 0]
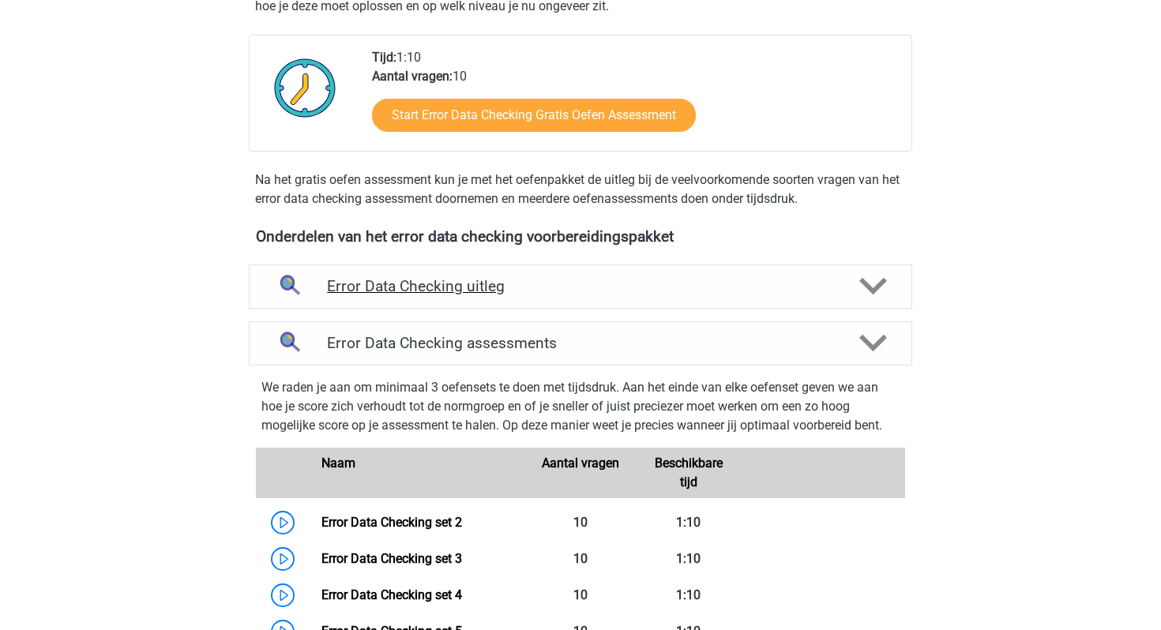
click at [440, 270] on div "Error Data Checking uitleg" at bounding box center [580, 287] width 663 height 44
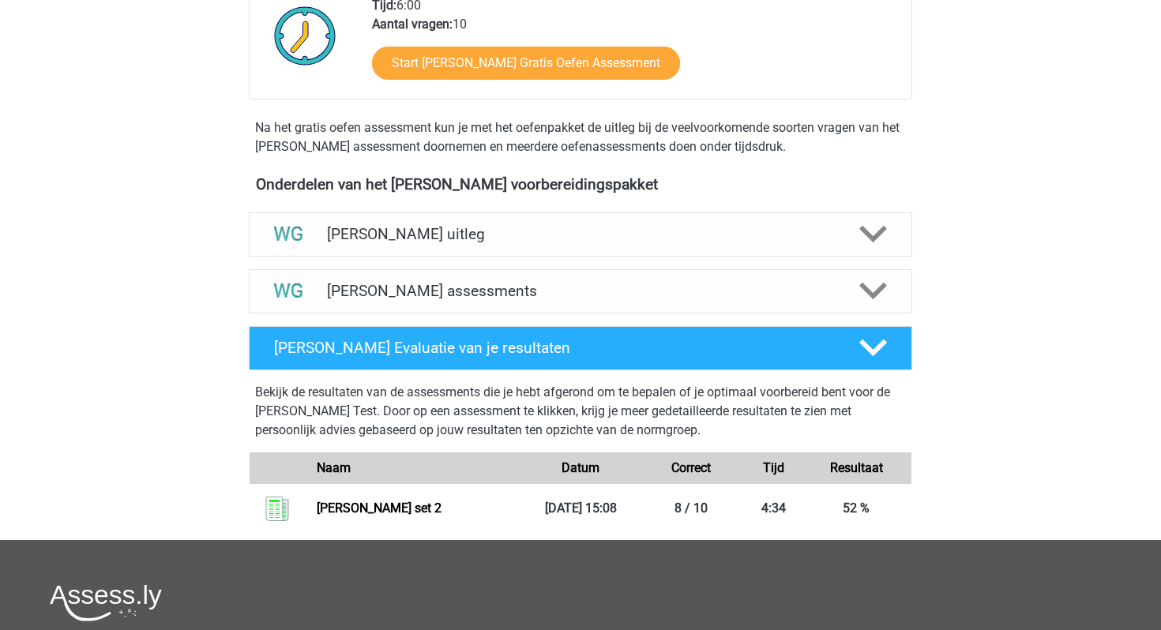
scroll to position [422, 0]
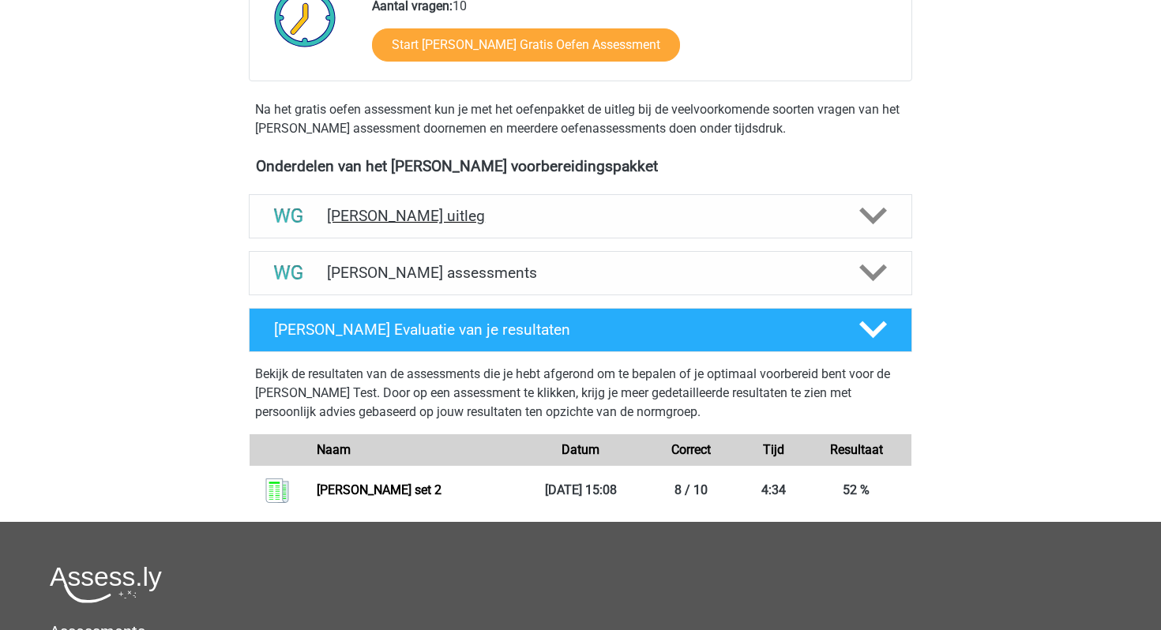
click at [413, 228] on div "Watson Glaser uitleg" at bounding box center [580, 216] width 663 height 44
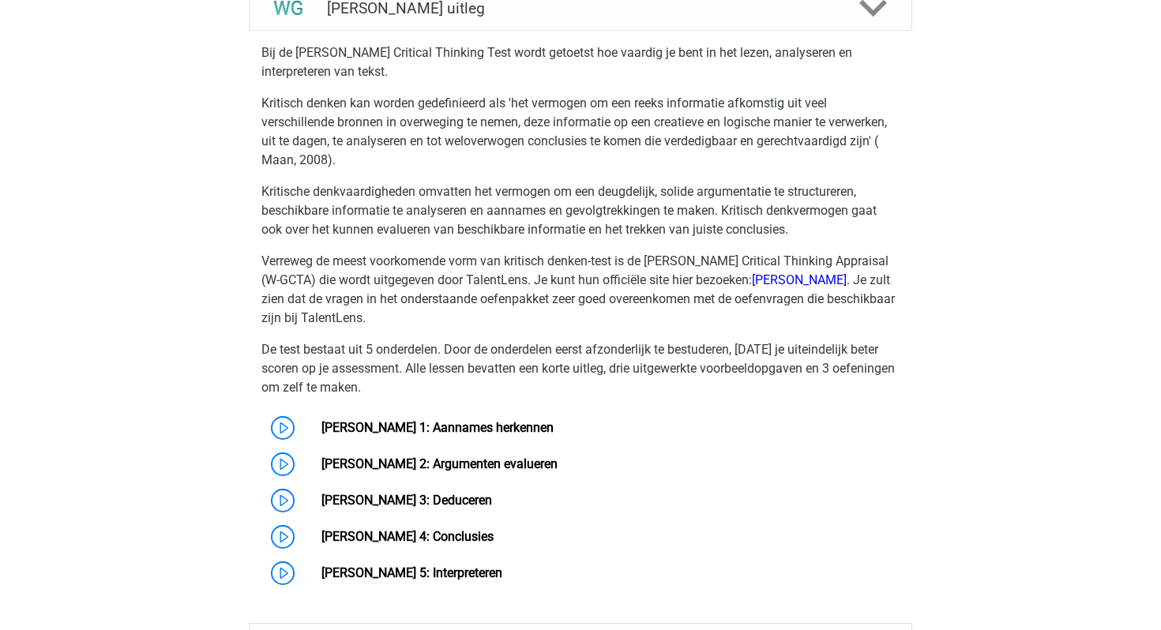
scroll to position [632, 0]
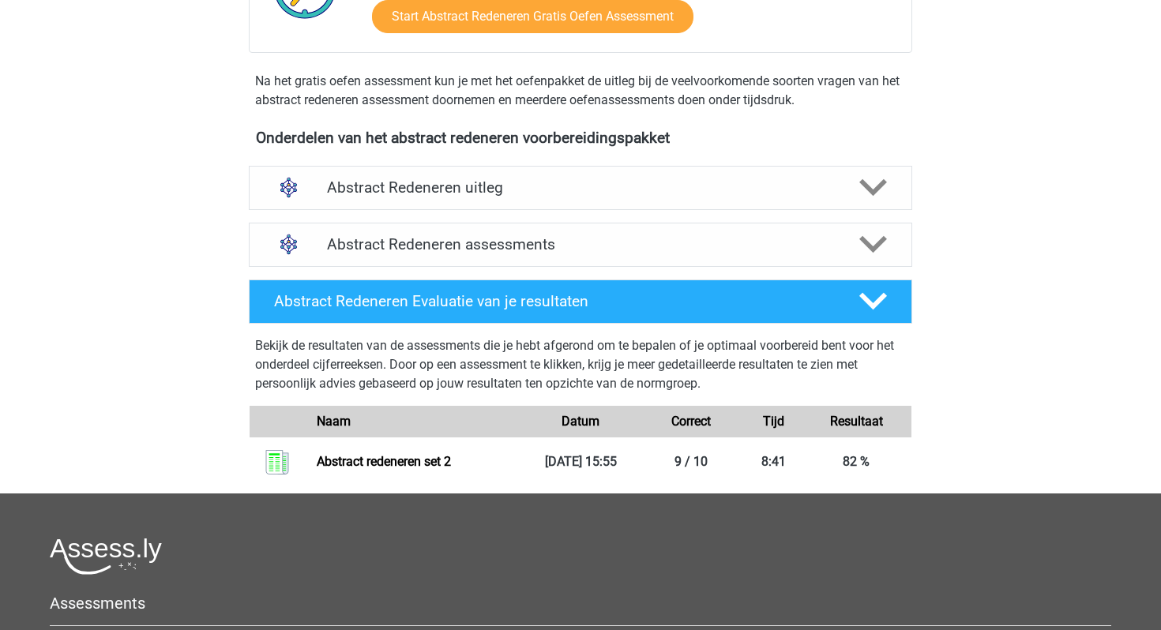
scroll to position [450, 0]
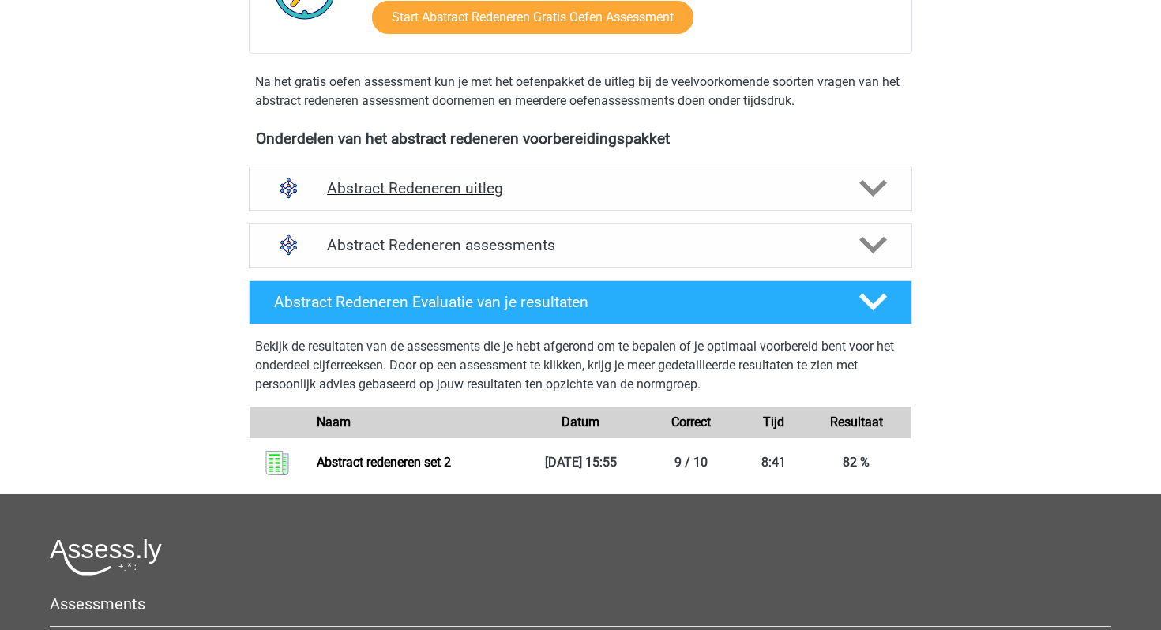
click at [468, 191] on h4 "Abstract Redeneren uitleg" at bounding box center [580, 188] width 507 height 18
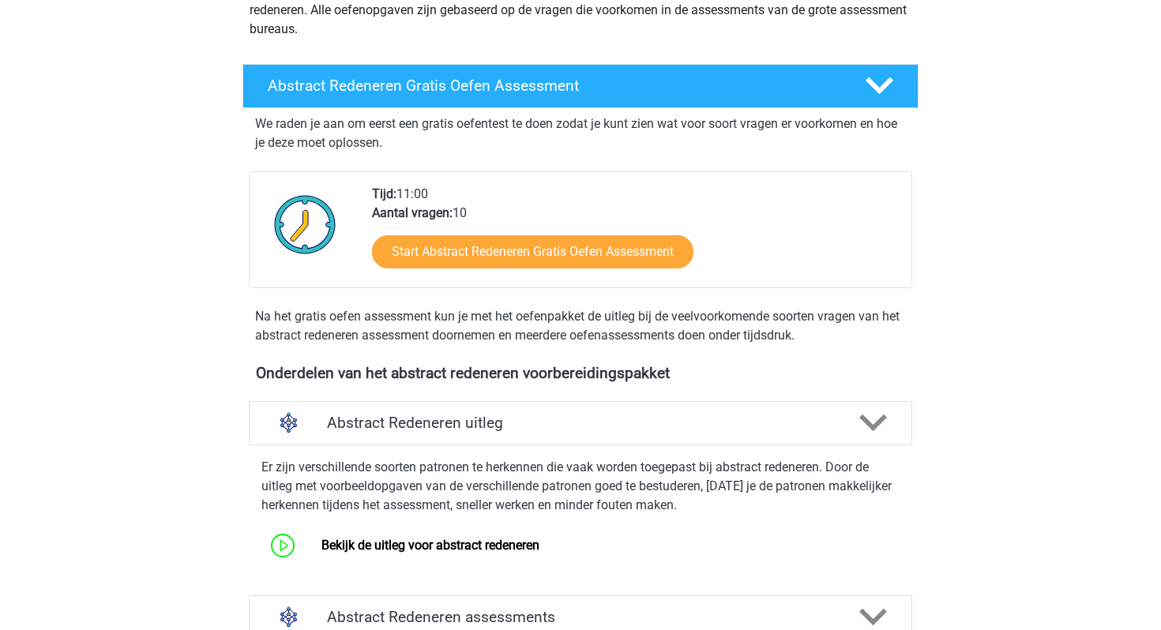
scroll to position [0, 0]
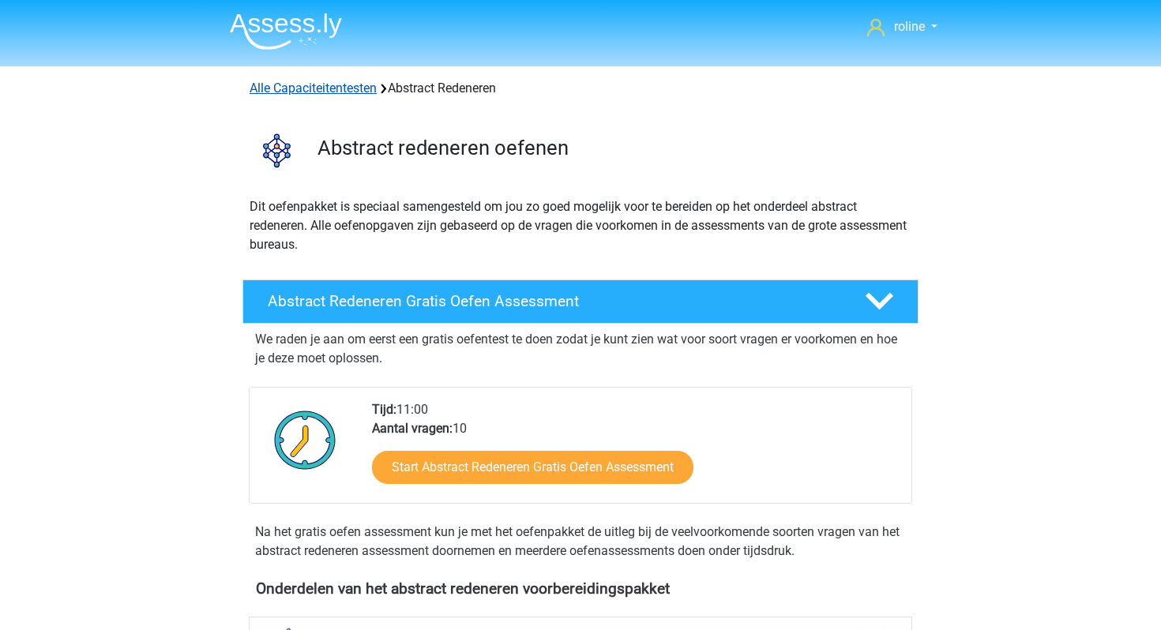
click at [348, 86] on link "Alle Capaciteitentesten" at bounding box center [313, 88] width 127 height 15
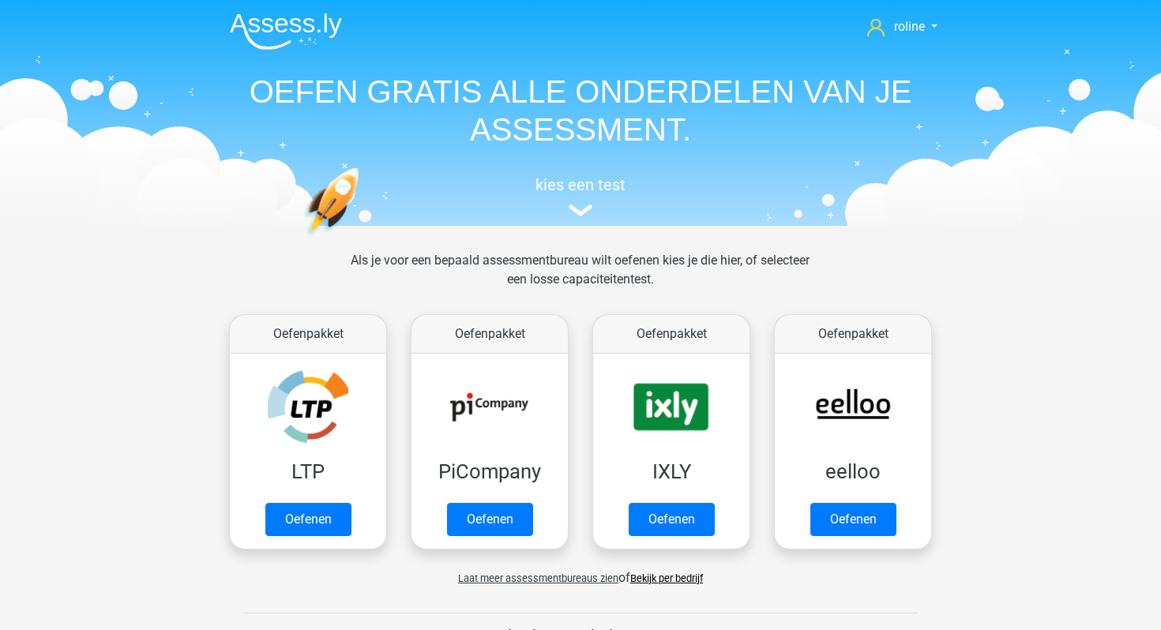
scroll to position [671, 0]
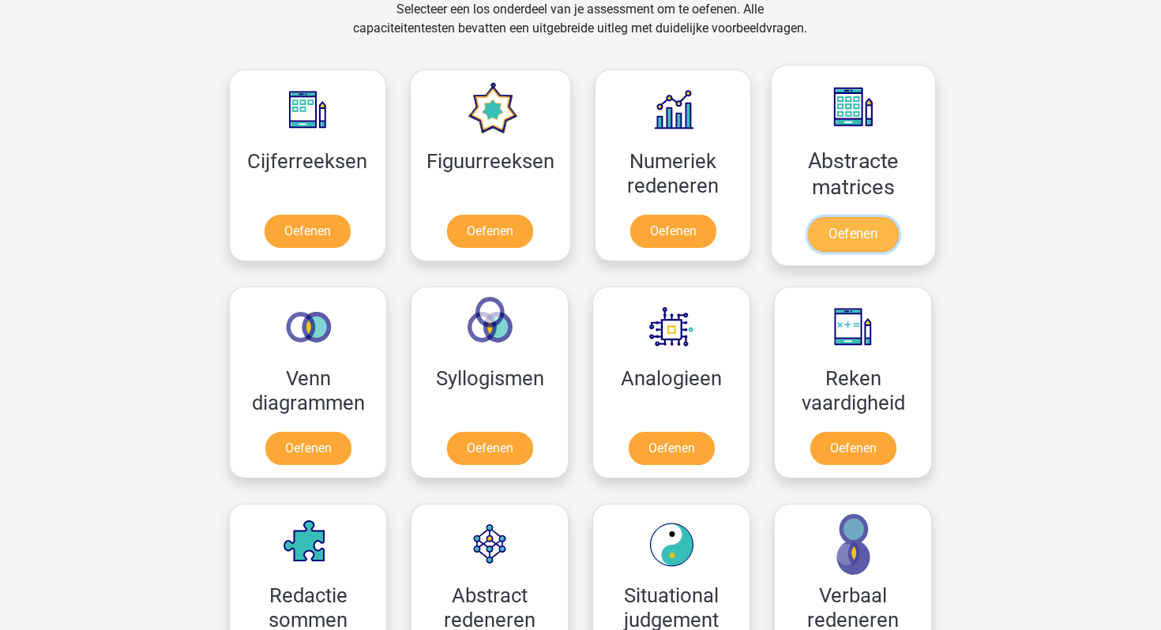
drag, startPoint x: 854, startPoint y: 181, endPoint x: 845, endPoint y: 181, distance: 8.7
click at [854, 217] on link "Oefenen" at bounding box center [853, 234] width 90 height 35
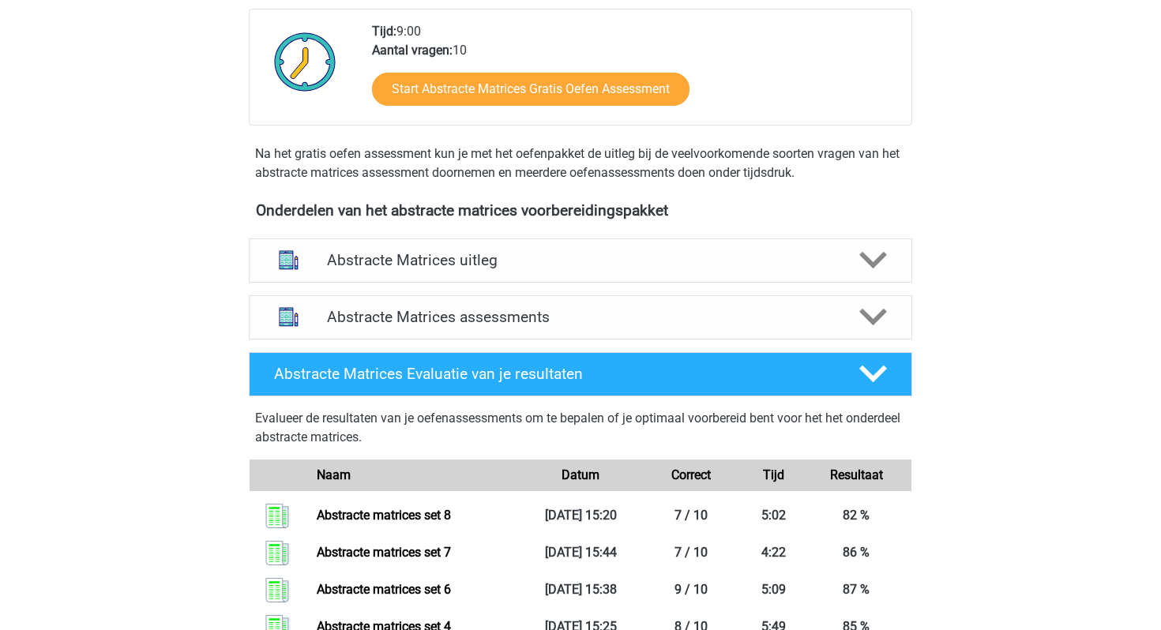
scroll to position [419, 0]
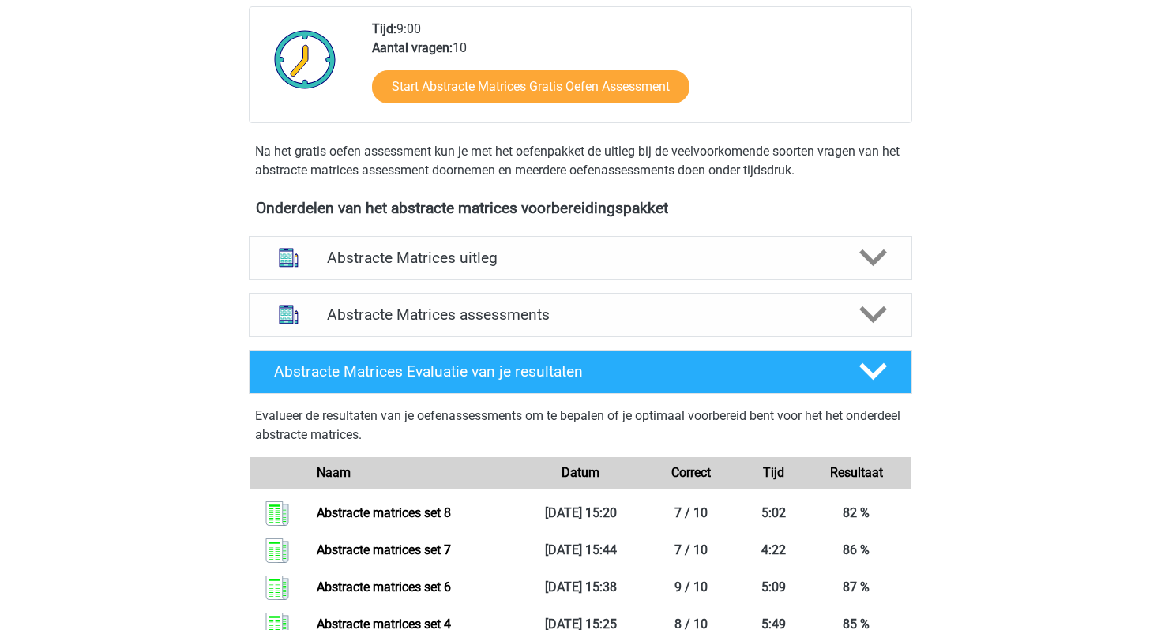
click at [787, 314] on h4 "Abstracte Matrices assessments" at bounding box center [580, 315] width 507 height 18
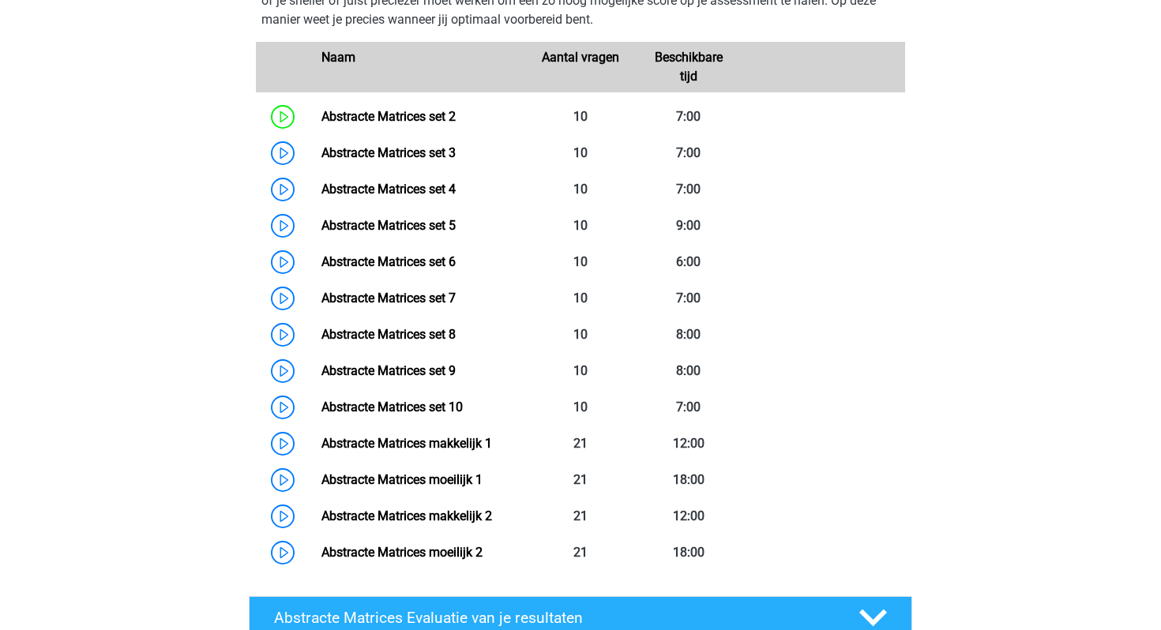
scroll to position [822, 0]
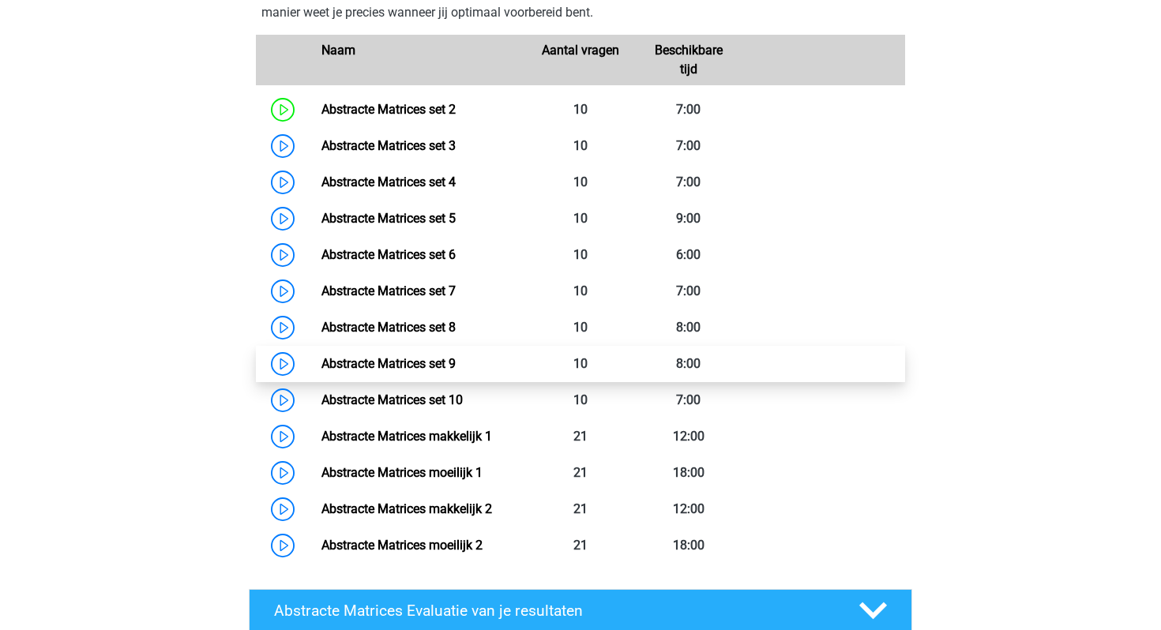
click at [369, 356] on link "Abstracte Matrices set 9" at bounding box center [388, 363] width 134 height 15
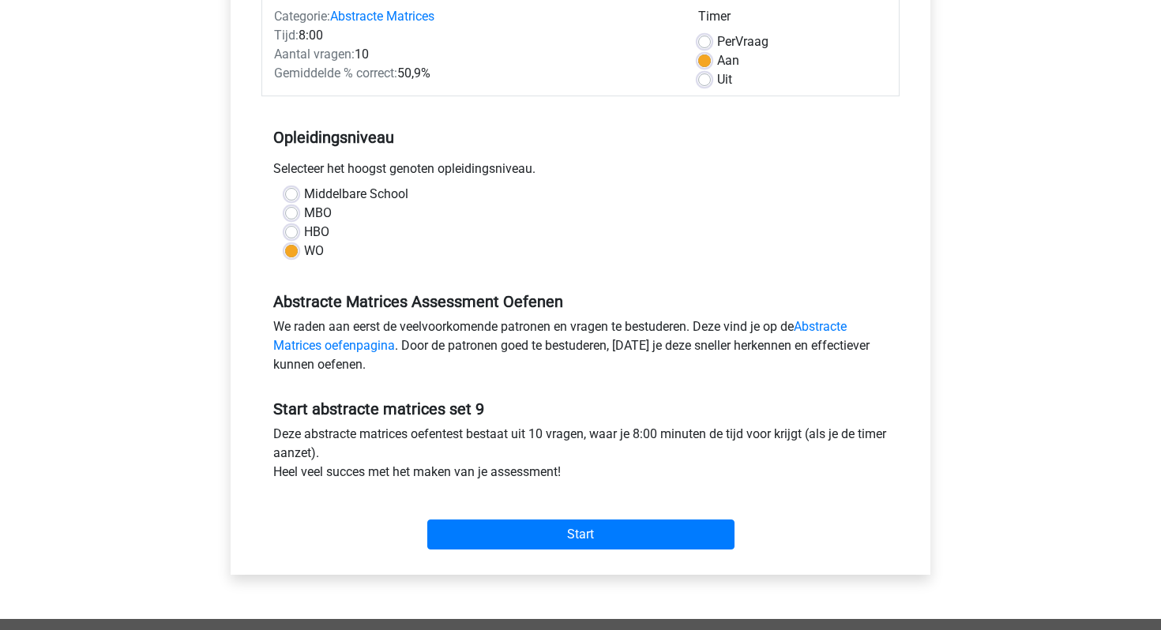
scroll to position [218, 0]
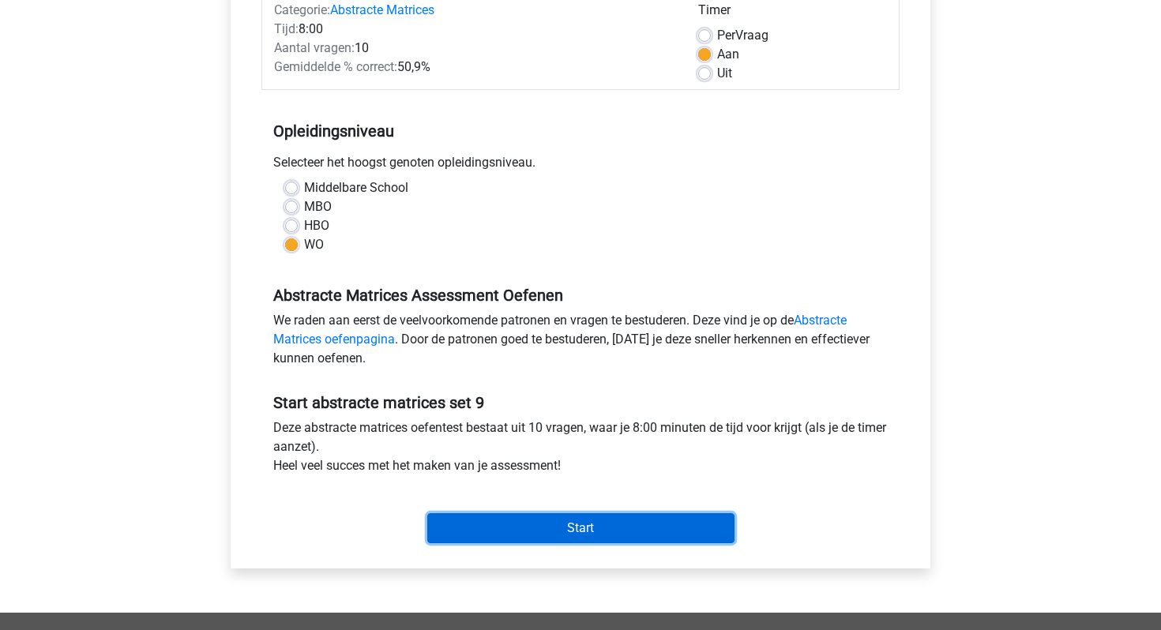
click at [621, 539] on input "Start" at bounding box center [580, 528] width 307 height 30
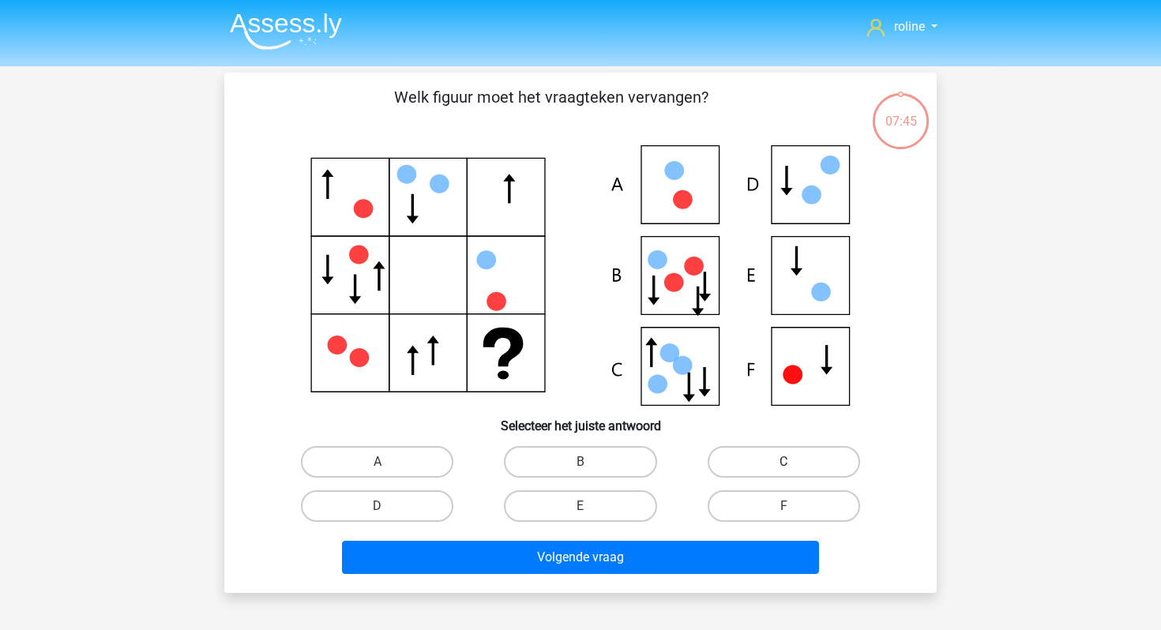
click at [770, 474] on label "C" at bounding box center [784, 462] width 152 height 32
click at [784, 472] on input "C" at bounding box center [789, 467] width 10 height 10
radio input "true"
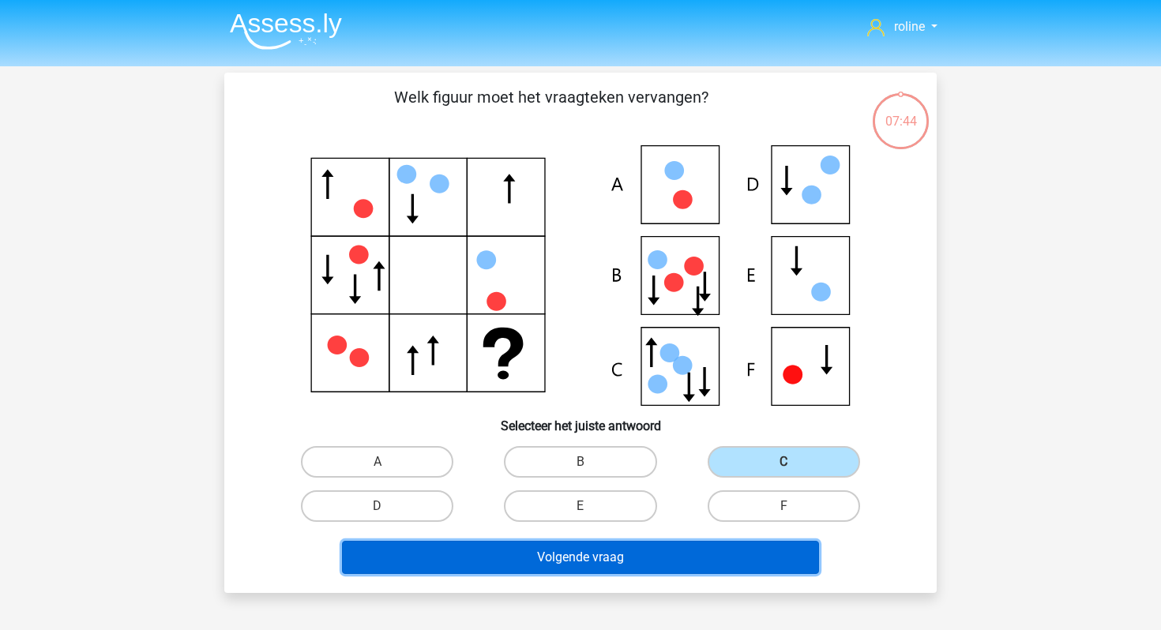
click at [708, 569] on button "Volgende vraag" at bounding box center [581, 557] width 478 height 33
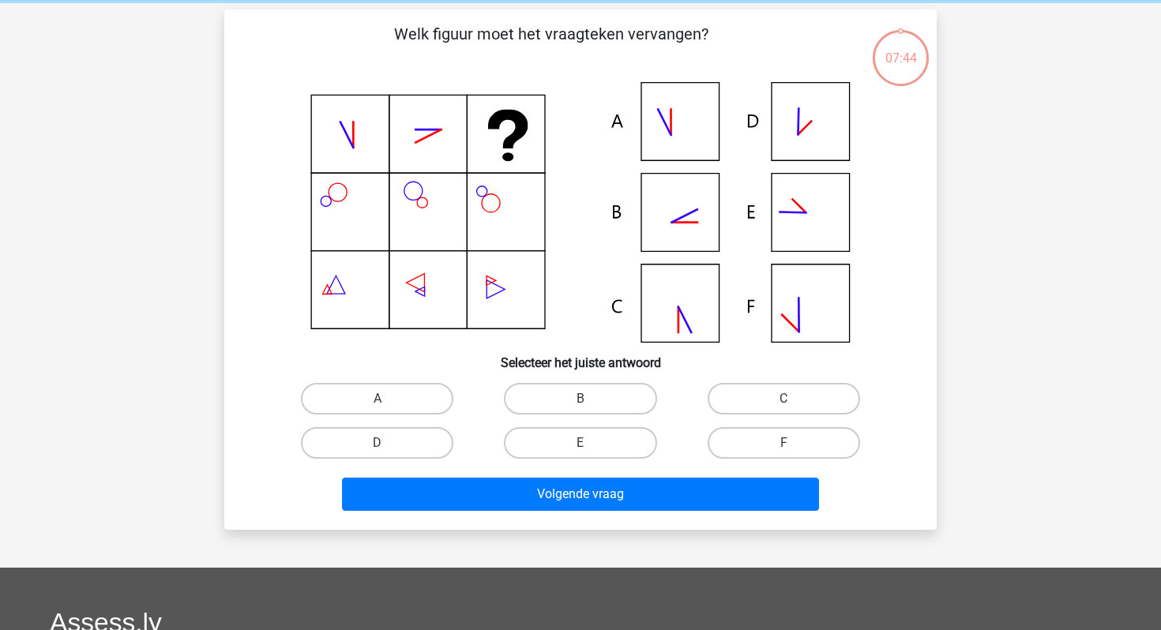
scroll to position [73, 0]
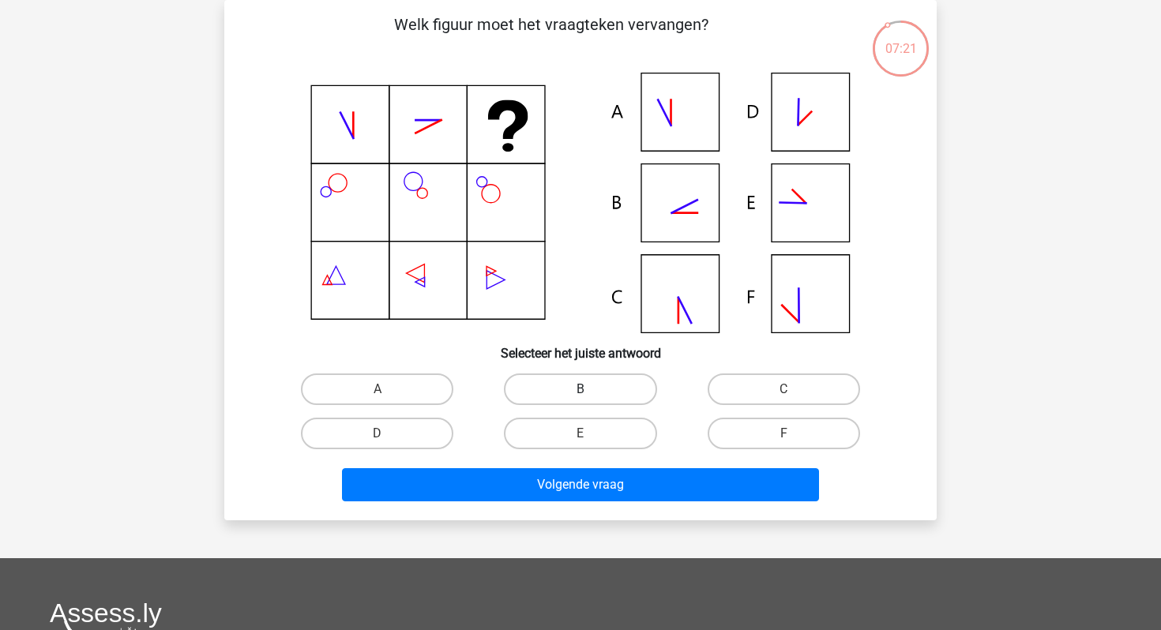
click at [568, 391] on label "B" at bounding box center [580, 390] width 152 height 32
click at [581, 391] on input "B" at bounding box center [586, 394] width 10 height 10
radio input "true"
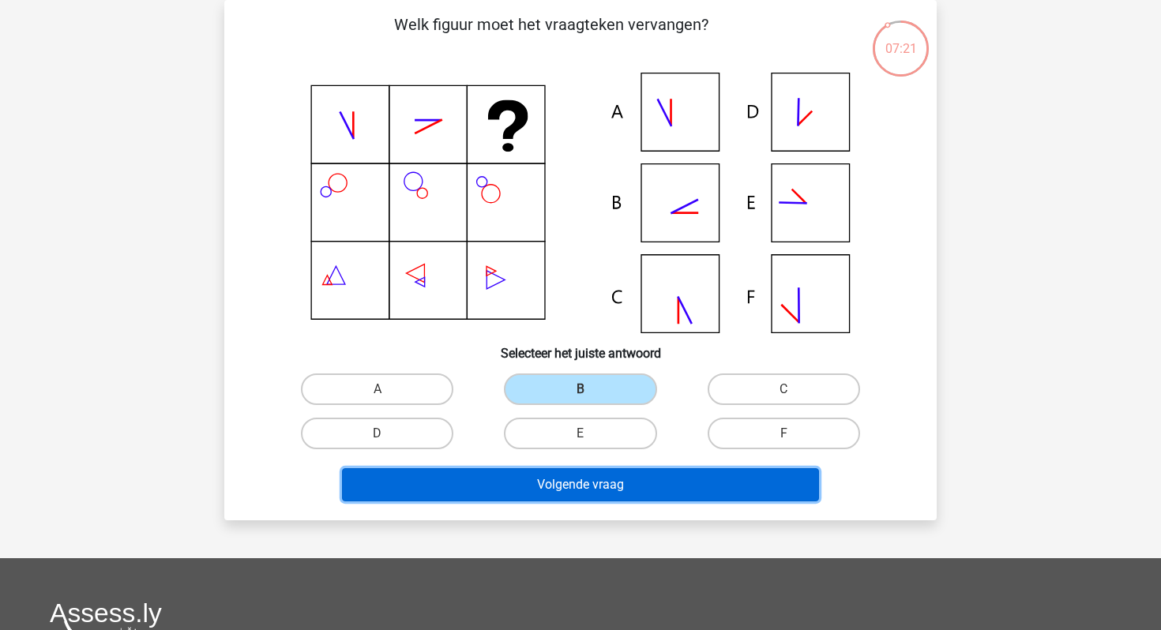
click at [557, 489] on button "Volgende vraag" at bounding box center [581, 484] width 478 height 33
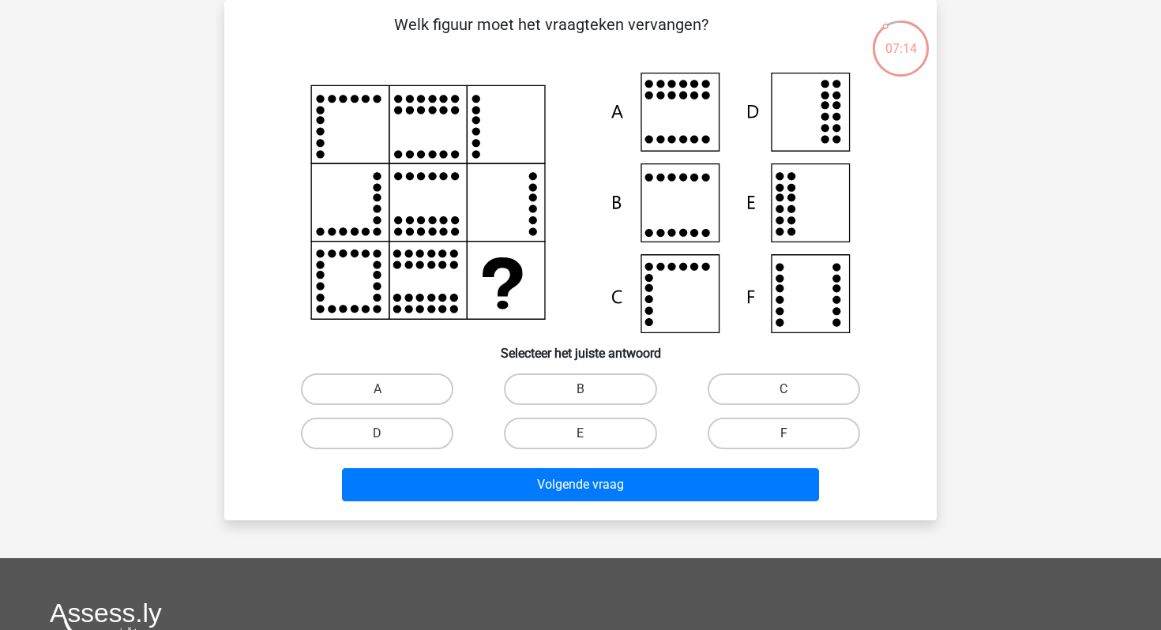
click at [725, 435] on label "F" at bounding box center [784, 434] width 152 height 32
click at [784, 435] on input "F" at bounding box center [789, 439] width 10 height 10
radio input "true"
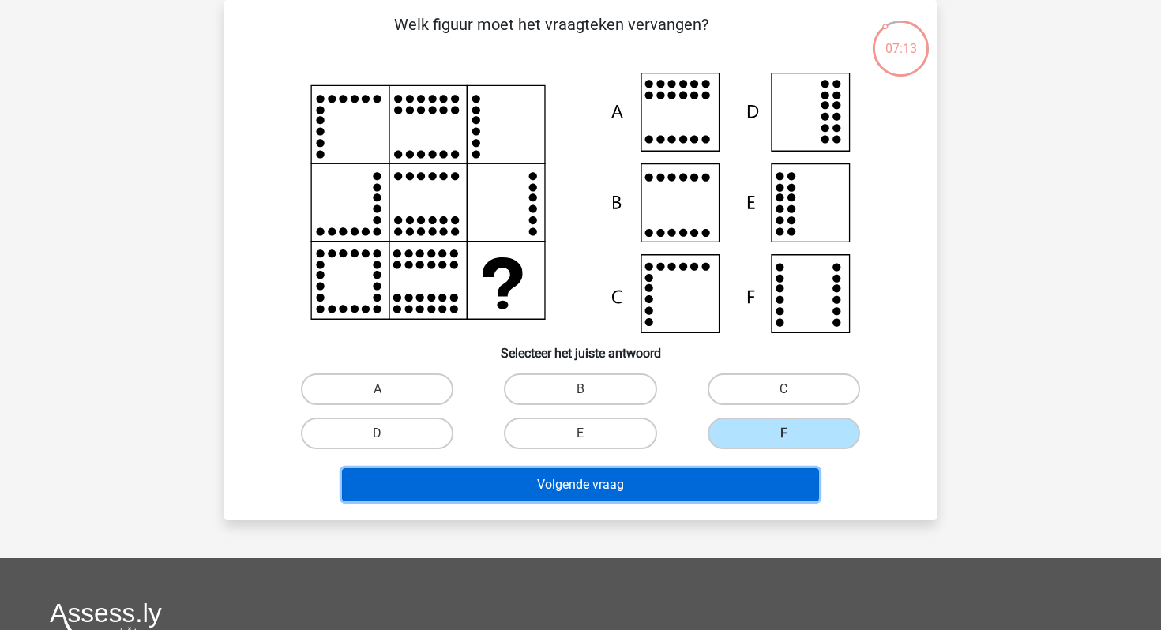
click at [645, 492] on button "Volgende vraag" at bounding box center [581, 484] width 478 height 33
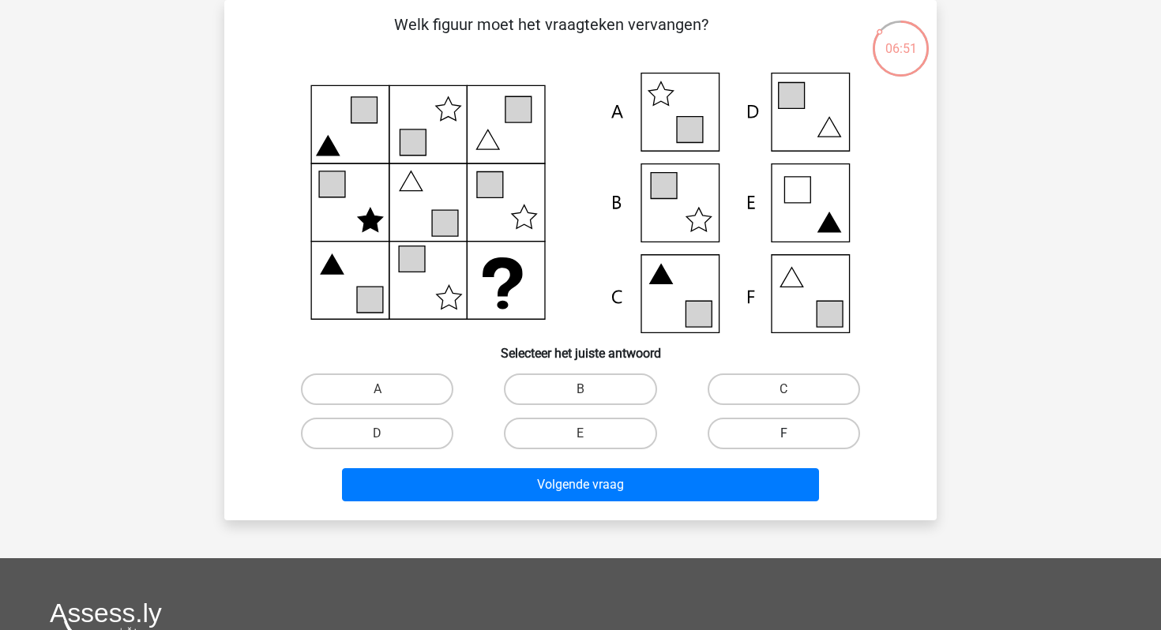
click at [747, 430] on label "F" at bounding box center [784, 434] width 152 height 32
click at [784, 434] on input "F" at bounding box center [789, 439] width 10 height 10
radio input "true"
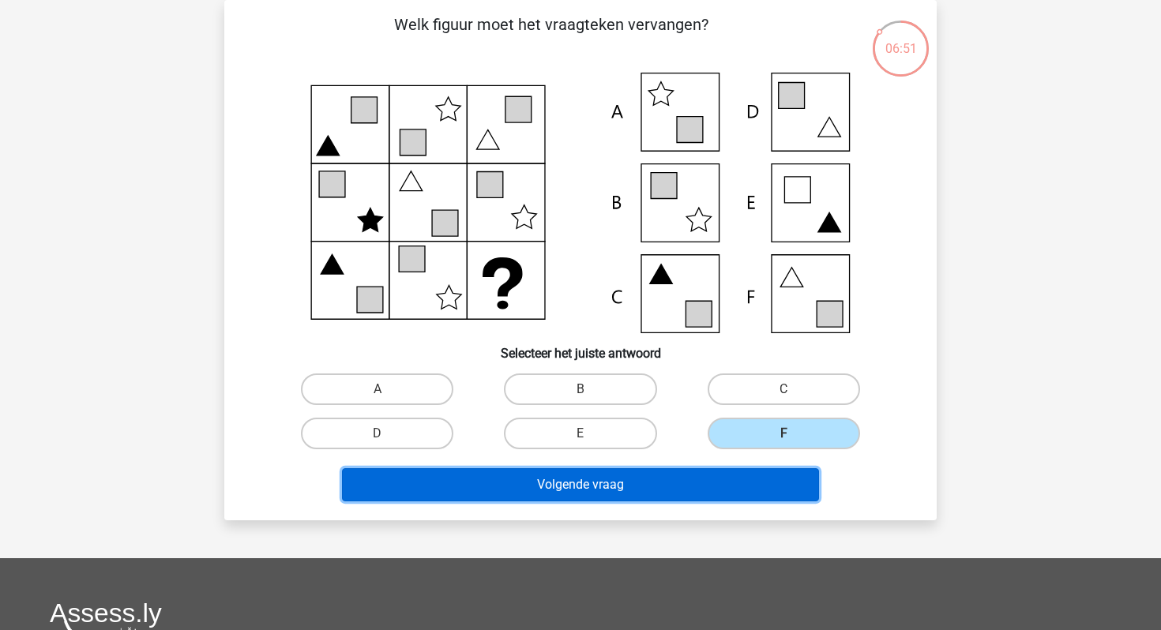
click at [700, 495] on button "Volgende vraag" at bounding box center [581, 484] width 478 height 33
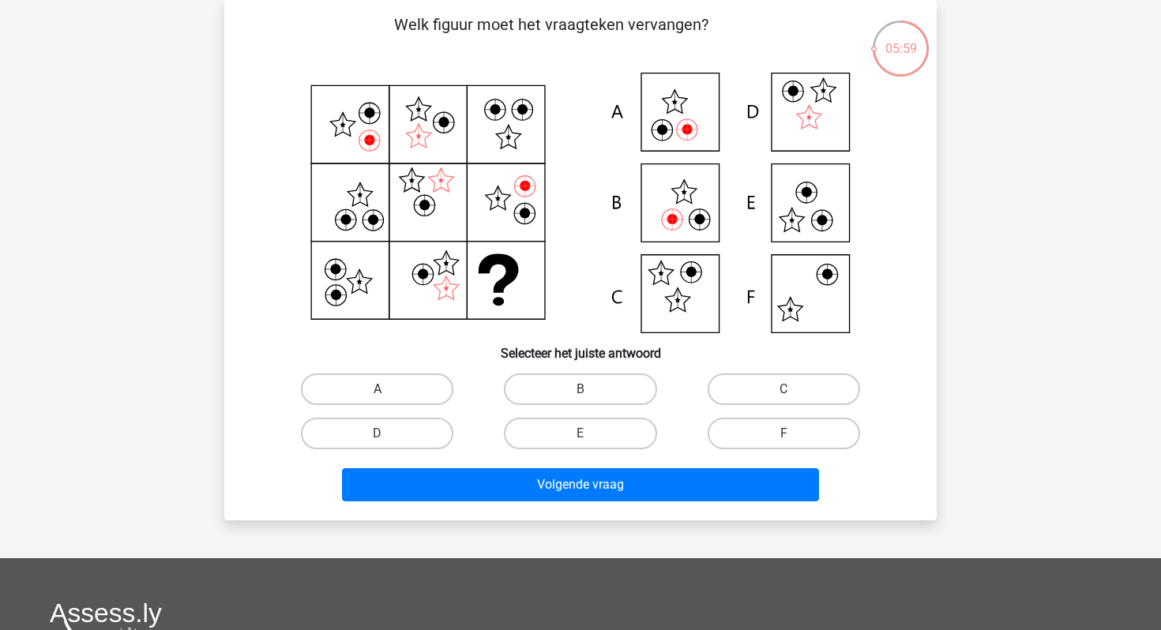
click at [425, 378] on label "A" at bounding box center [377, 390] width 152 height 32
click at [388, 389] on input "A" at bounding box center [383, 394] width 10 height 10
radio input "true"
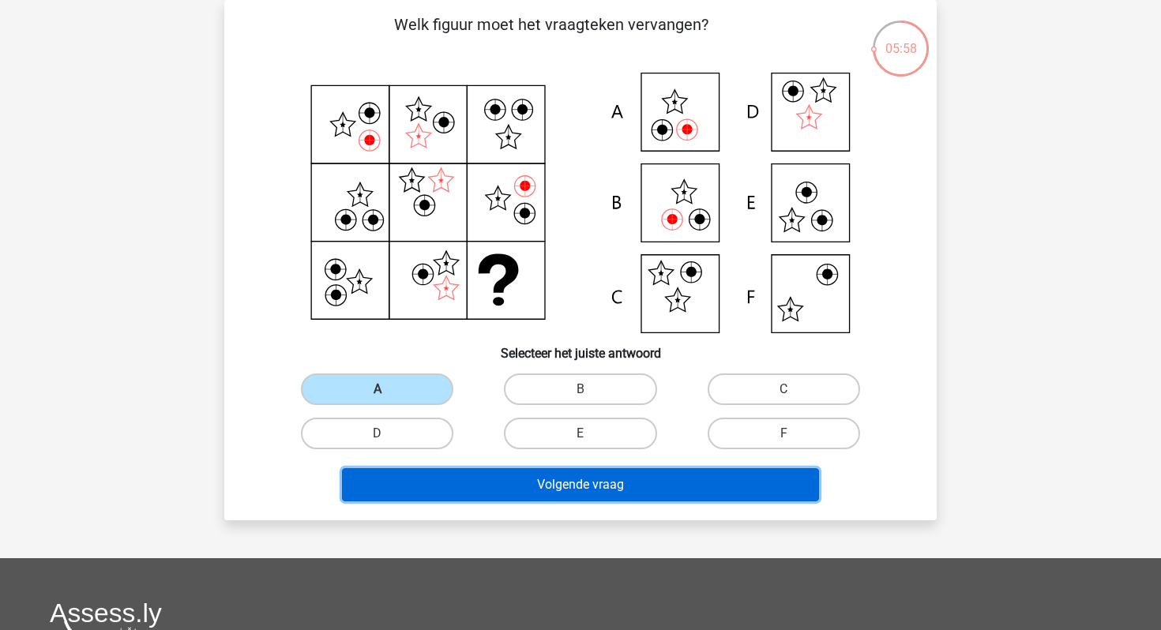
click at [445, 490] on button "Volgende vraag" at bounding box center [581, 484] width 478 height 33
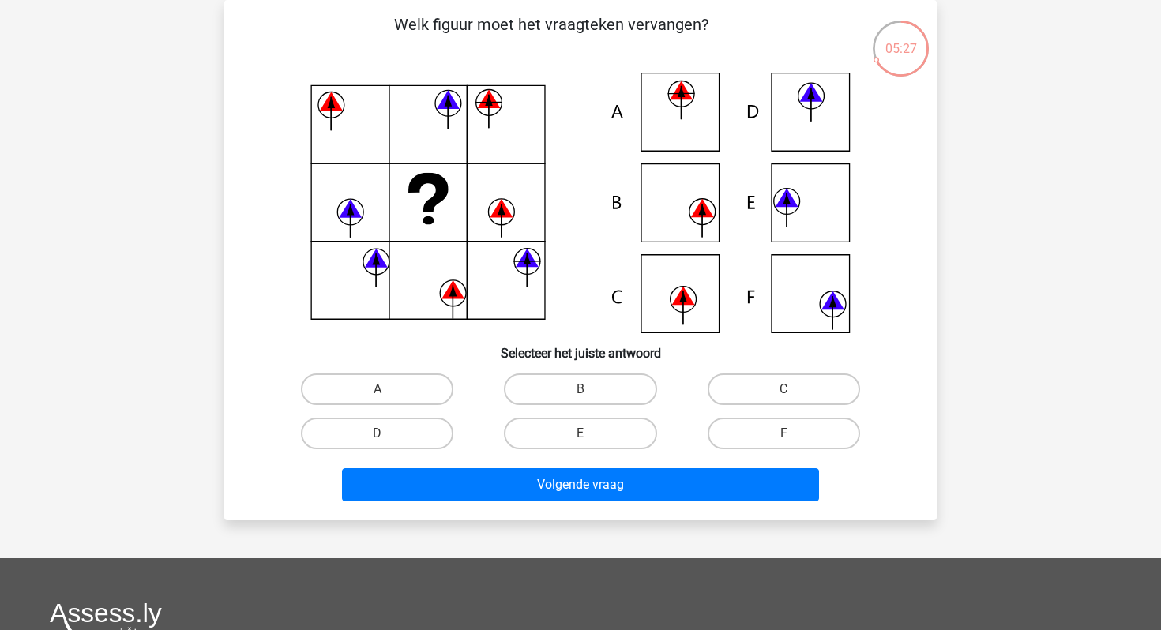
click at [408, 371] on div "A" at bounding box center [377, 389] width 203 height 44
click at [422, 369] on div "A" at bounding box center [377, 389] width 203 height 44
click at [419, 378] on label "A" at bounding box center [377, 390] width 152 height 32
click at [388, 389] on input "A" at bounding box center [383, 394] width 10 height 10
radio input "true"
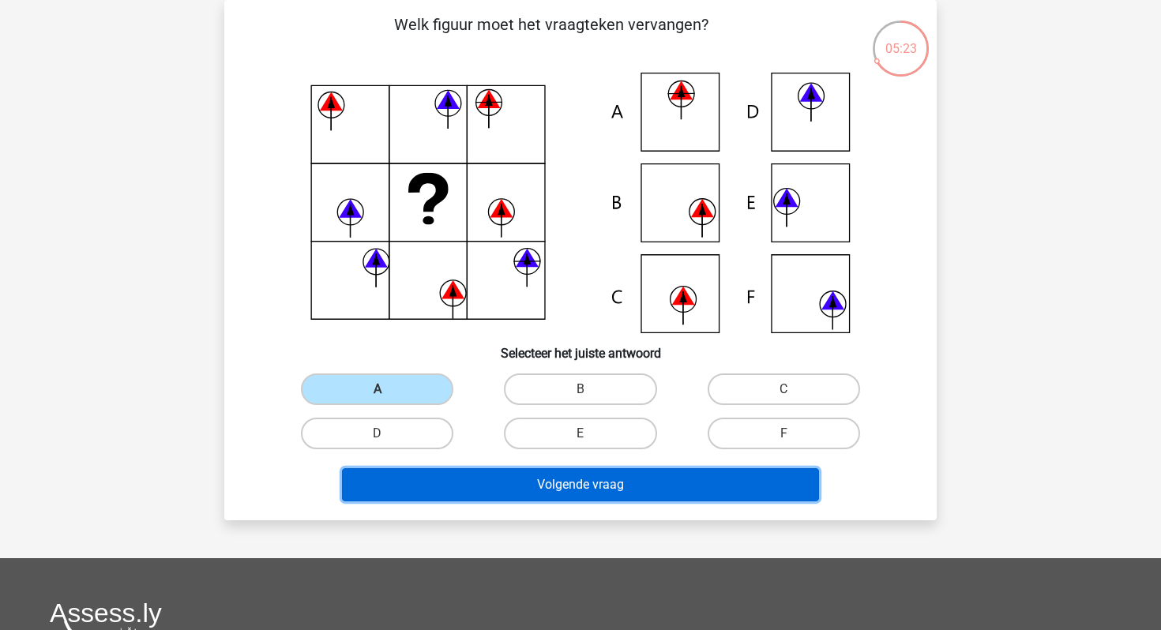
click at [494, 486] on button "Volgende vraag" at bounding box center [581, 484] width 478 height 33
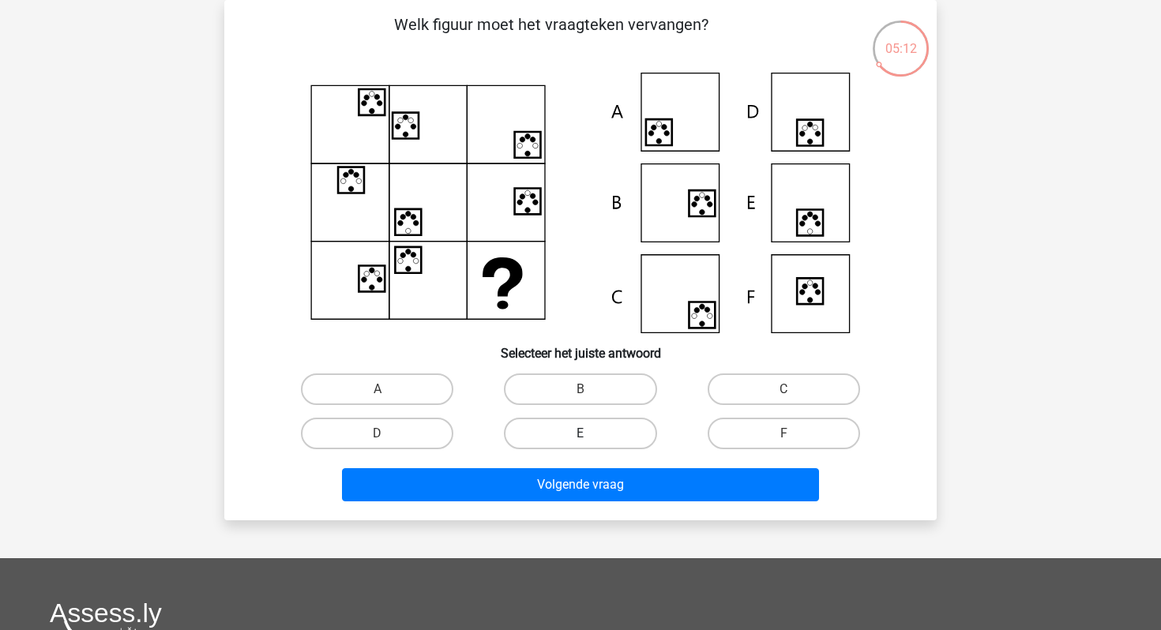
click at [581, 427] on label "E" at bounding box center [580, 434] width 152 height 32
click at [581, 434] on input "E" at bounding box center [586, 439] width 10 height 10
radio input "true"
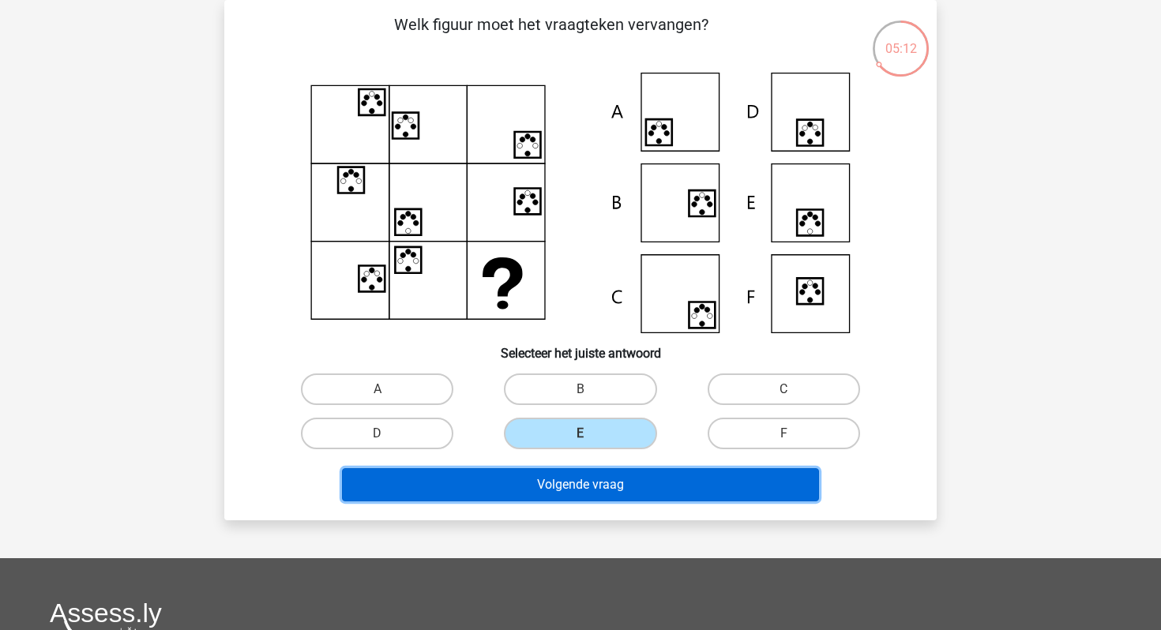
click at [581, 481] on button "Volgende vraag" at bounding box center [581, 484] width 478 height 33
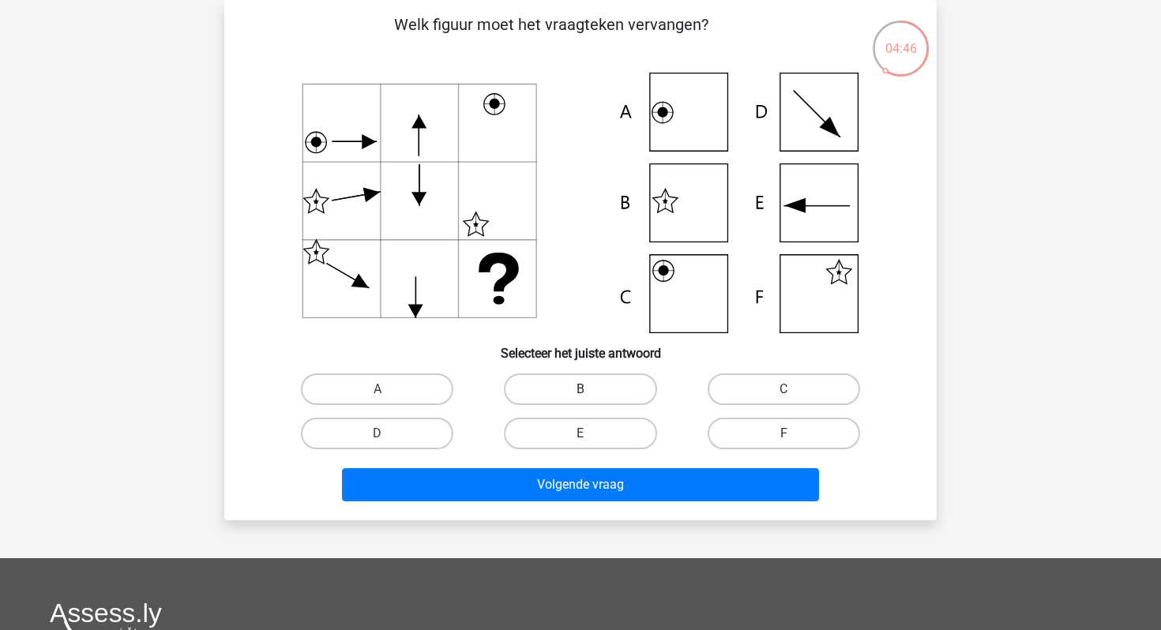
click at [562, 391] on label "B" at bounding box center [580, 390] width 152 height 32
click at [581, 391] on input "B" at bounding box center [586, 394] width 10 height 10
radio input "true"
click at [773, 434] on label "F" at bounding box center [784, 434] width 152 height 32
click at [784, 434] on input "F" at bounding box center [789, 439] width 10 height 10
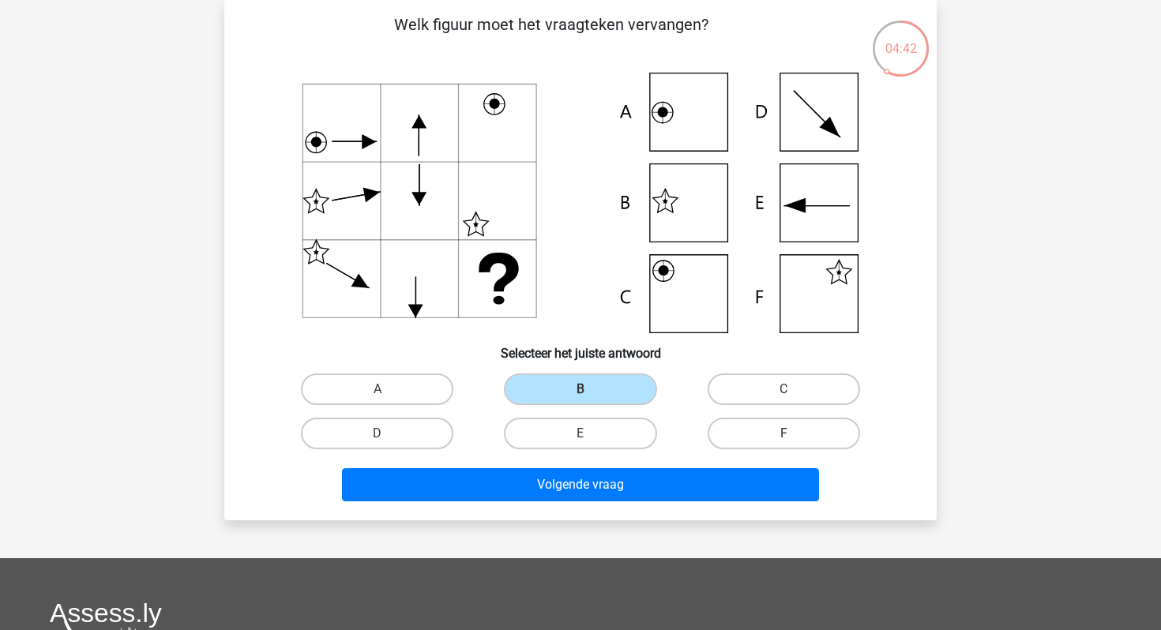
radio input "true"
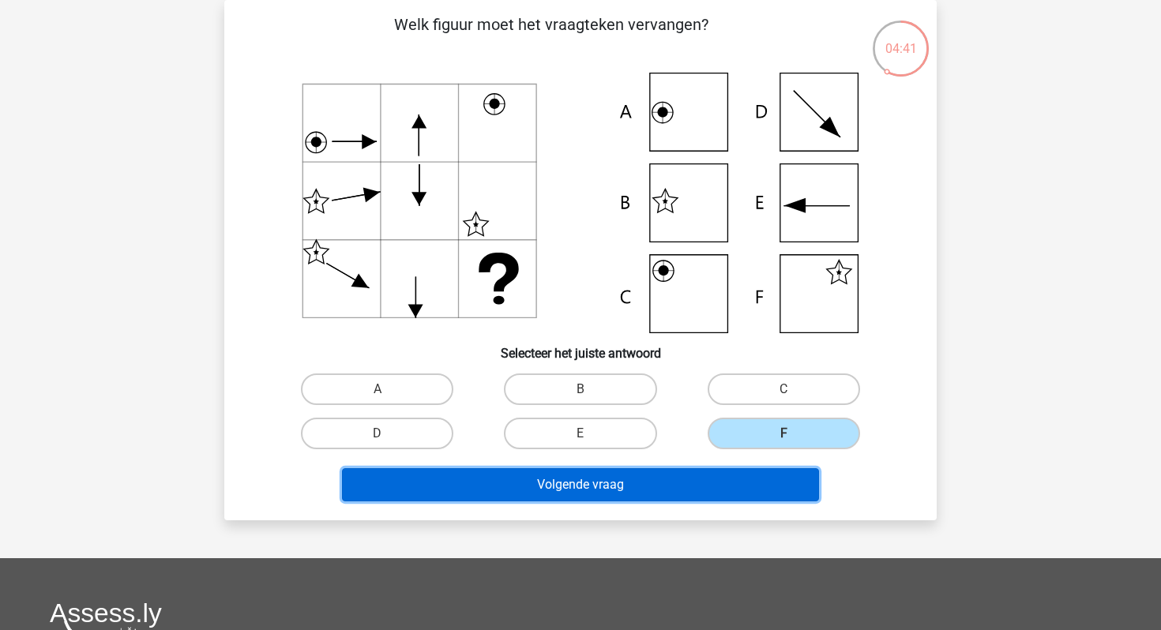
click at [693, 485] on button "Volgende vraag" at bounding box center [581, 484] width 478 height 33
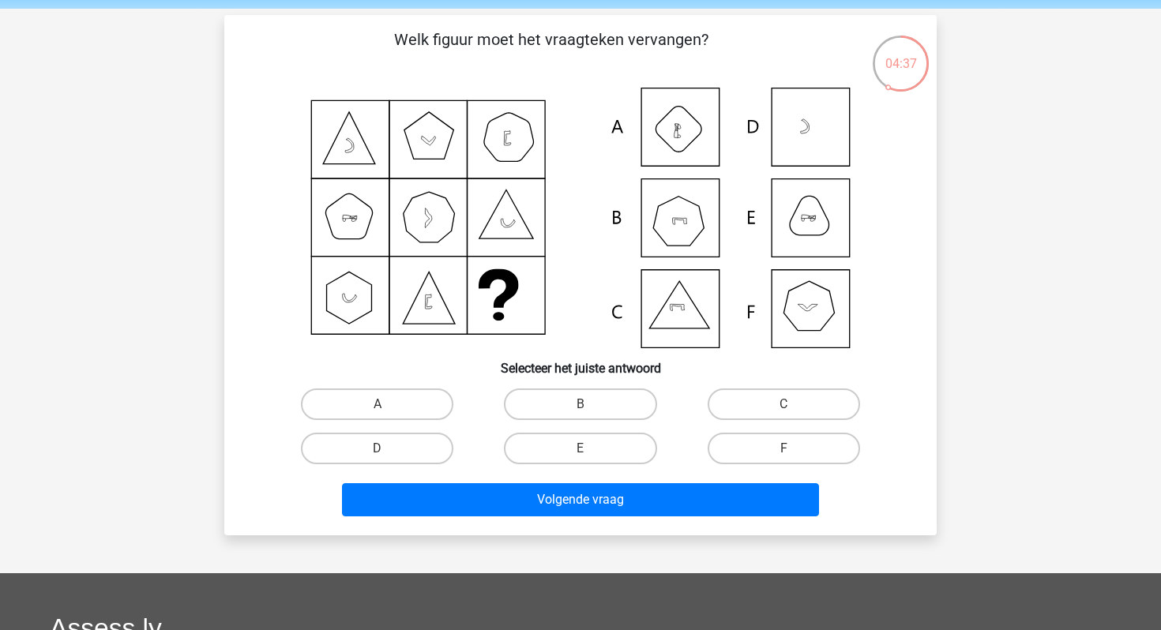
scroll to position [63, 0]
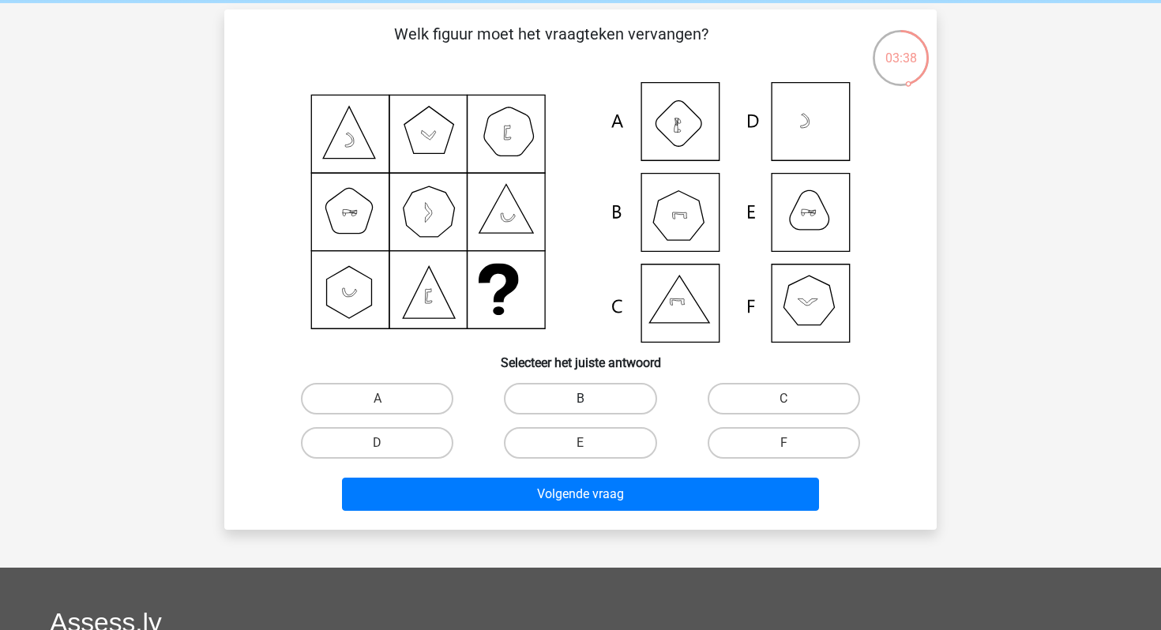
click at [571, 387] on label "B" at bounding box center [580, 399] width 152 height 32
click at [581, 399] on input "B" at bounding box center [586, 404] width 10 height 10
radio input "true"
click at [546, 512] on div "Volgende vraag" at bounding box center [581, 497] width 610 height 39
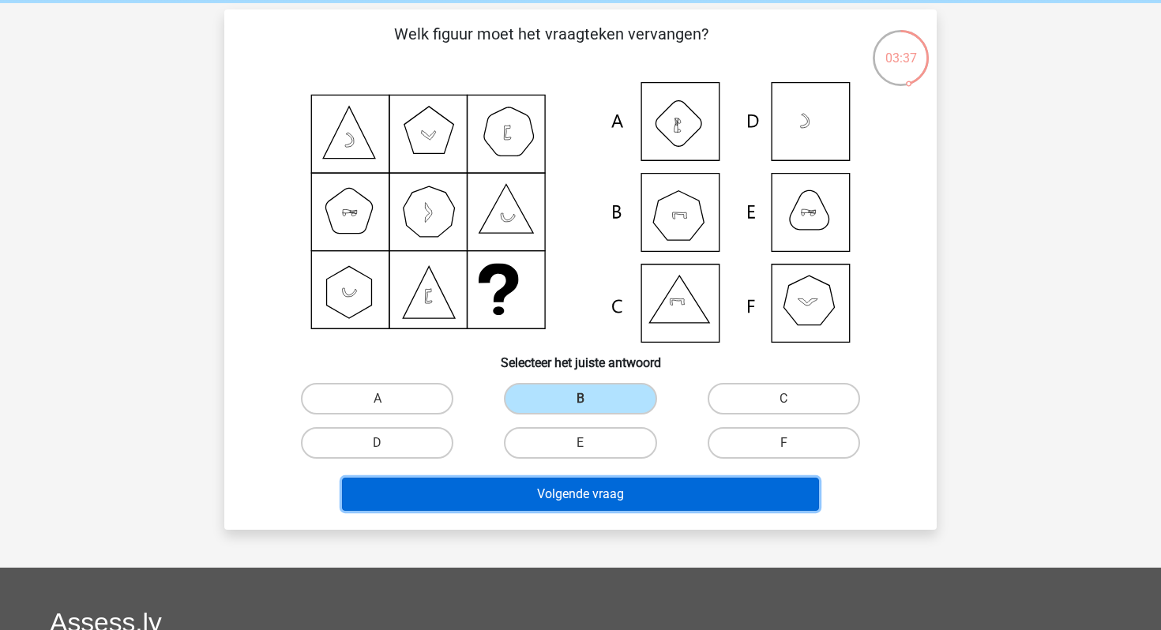
click at [546, 500] on button "Volgende vraag" at bounding box center [581, 494] width 478 height 33
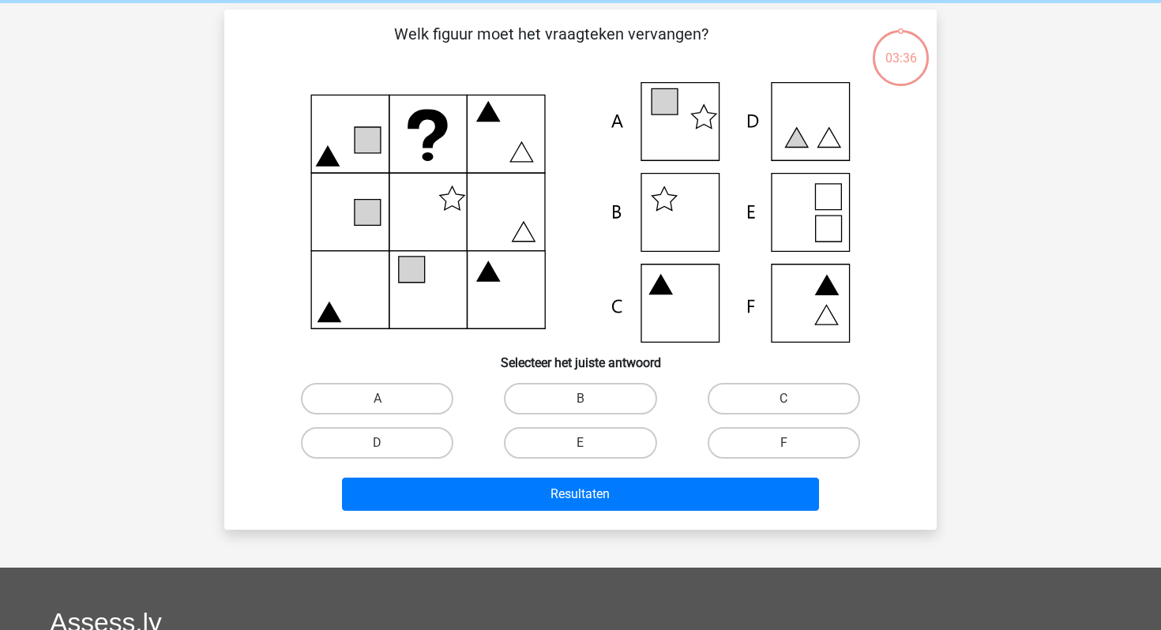
scroll to position [73, 0]
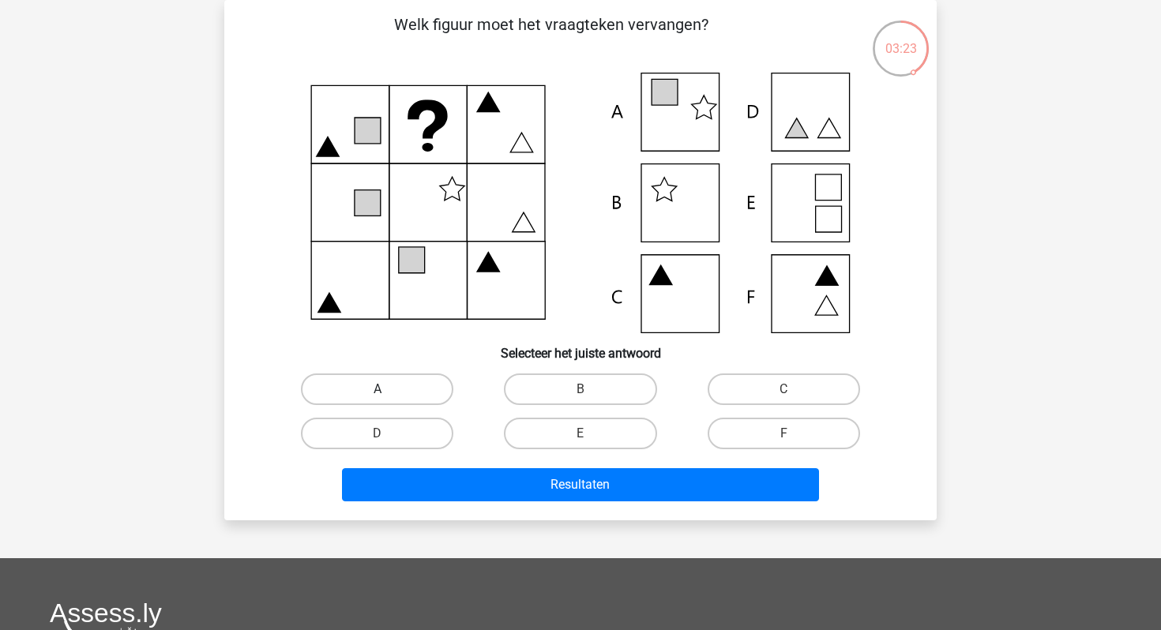
click at [381, 387] on label "A" at bounding box center [377, 390] width 152 height 32
click at [381, 389] on input "A" at bounding box center [383, 394] width 10 height 10
radio input "true"
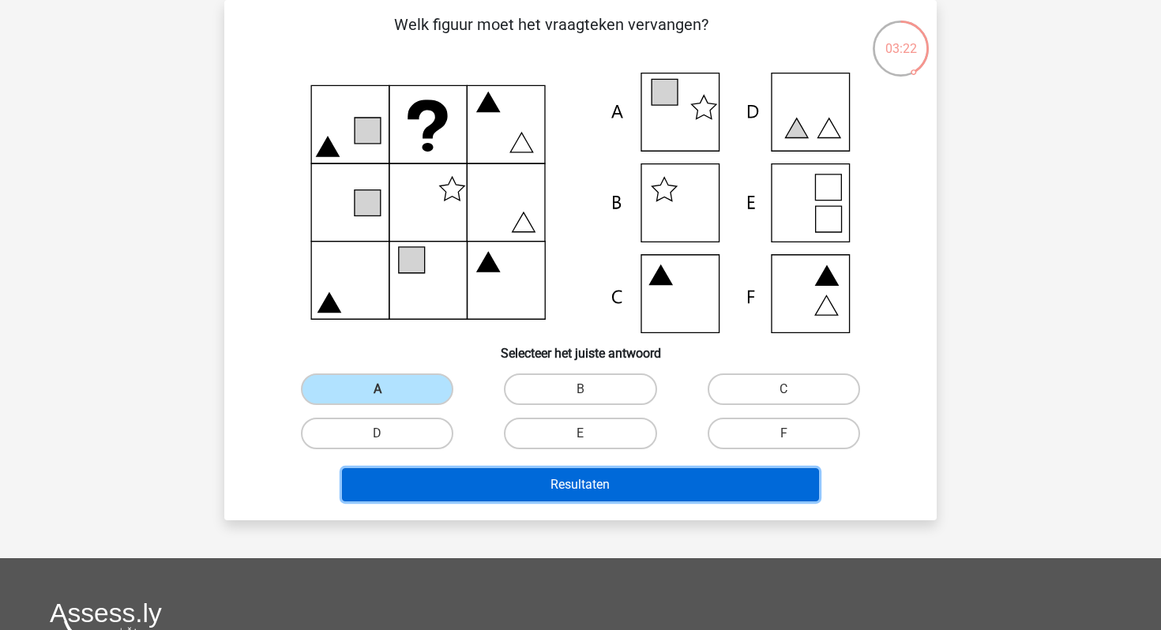
click at [448, 484] on button "Resultaten" at bounding box center [581, 484] width 478 height 33
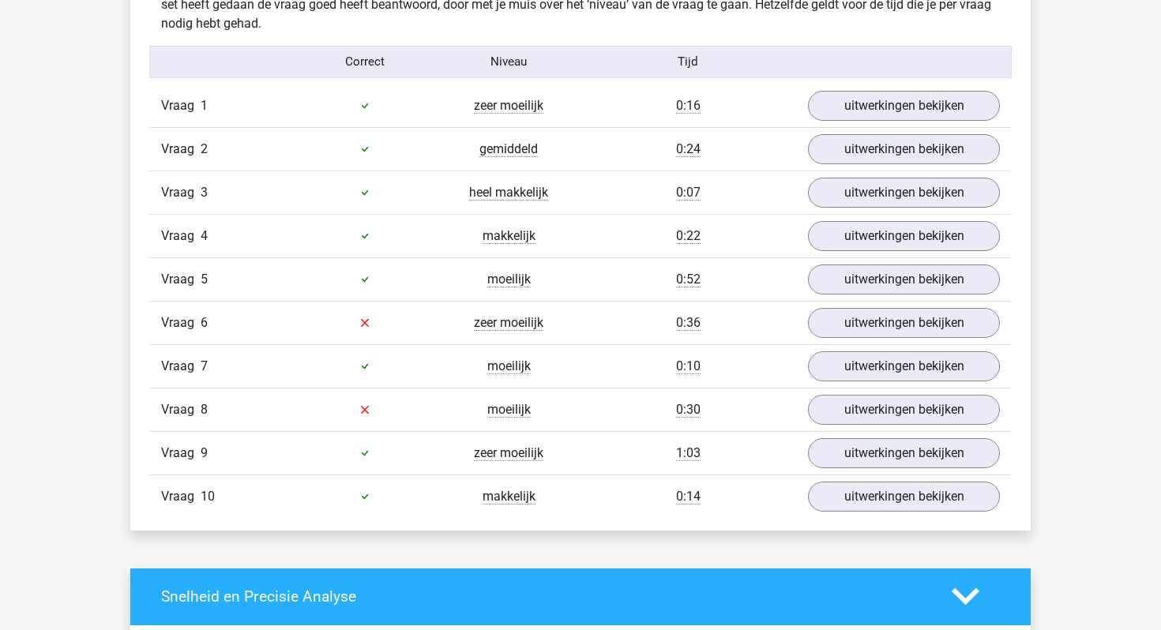
scroll to position [965, 0]
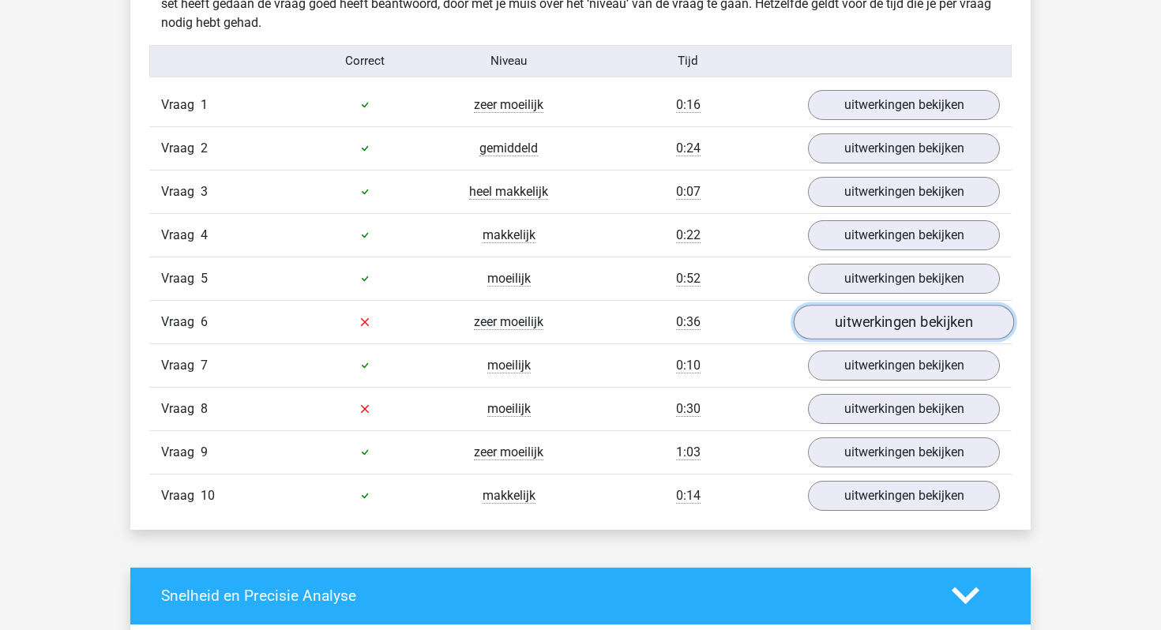
click at [832, 327] on link "uitwerkingen bekijken" at bounding box center [904, 322] width 220 height 35
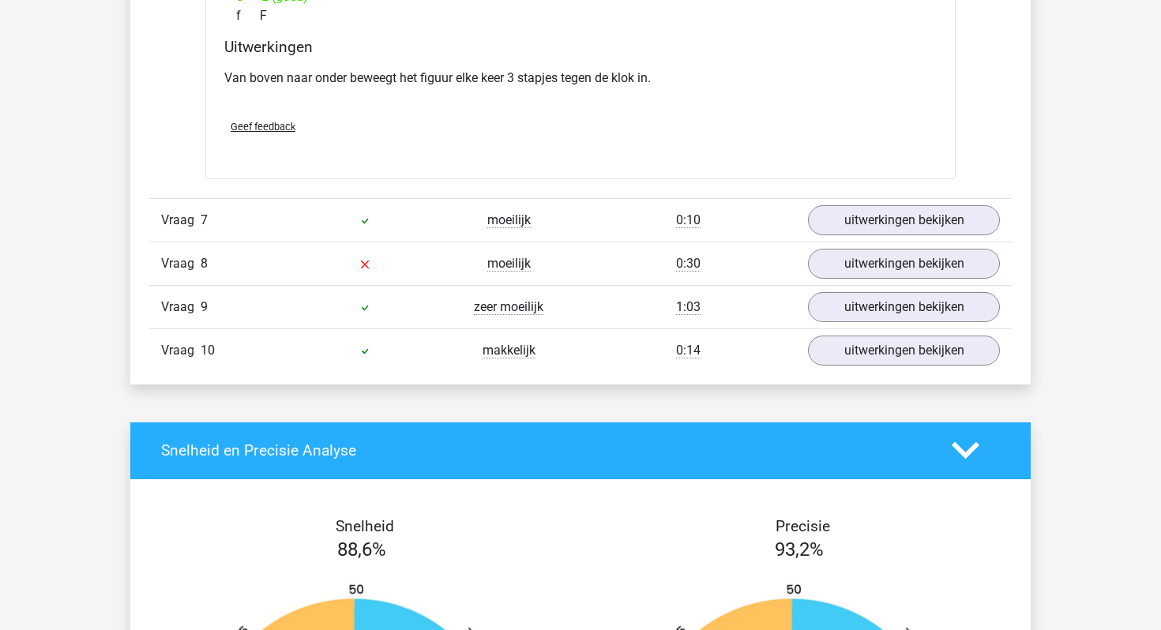
scroll to position [1736, 0]
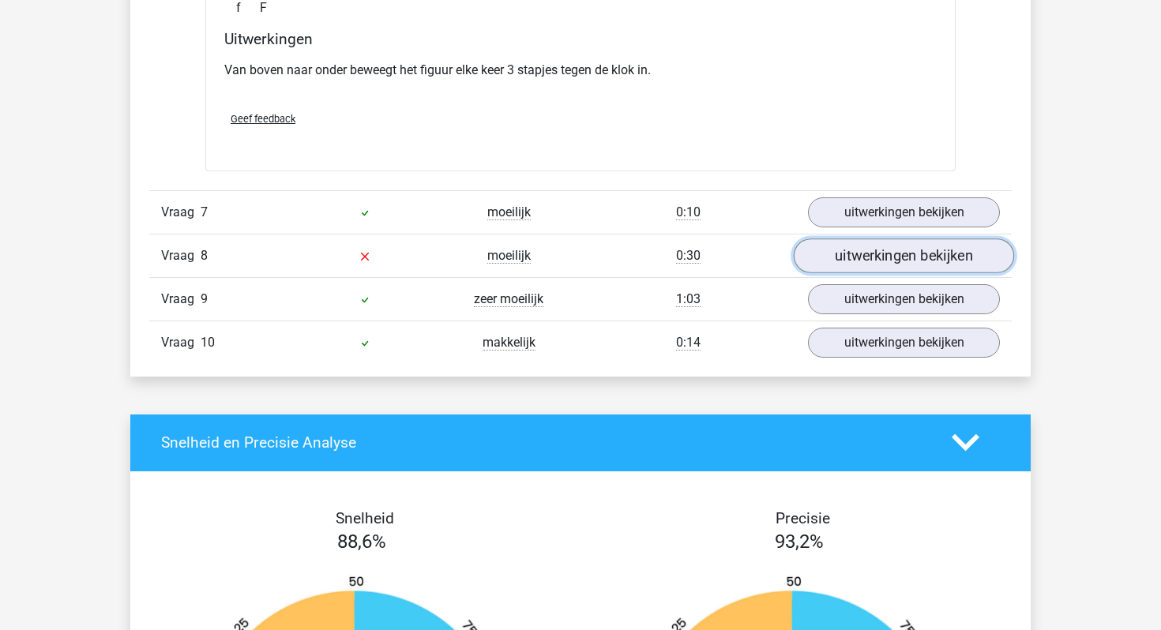
click at [925, 262] on link "uitwerkingen bekijken" at bounding box center [904, 256] width 220 height 35
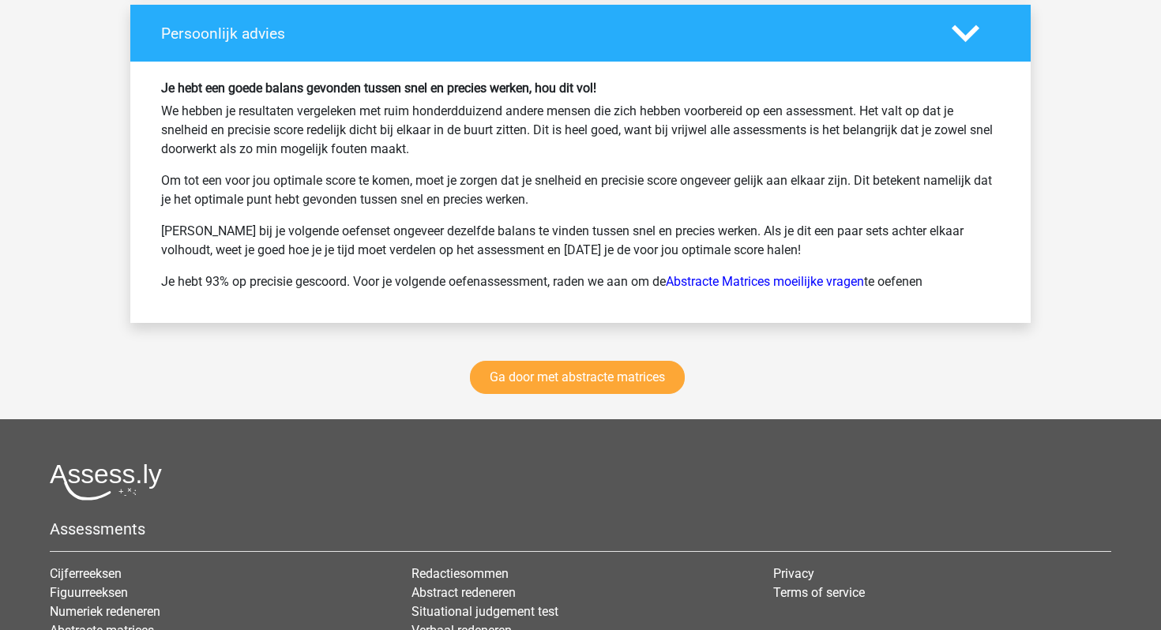
scroll to position [3313, 0]
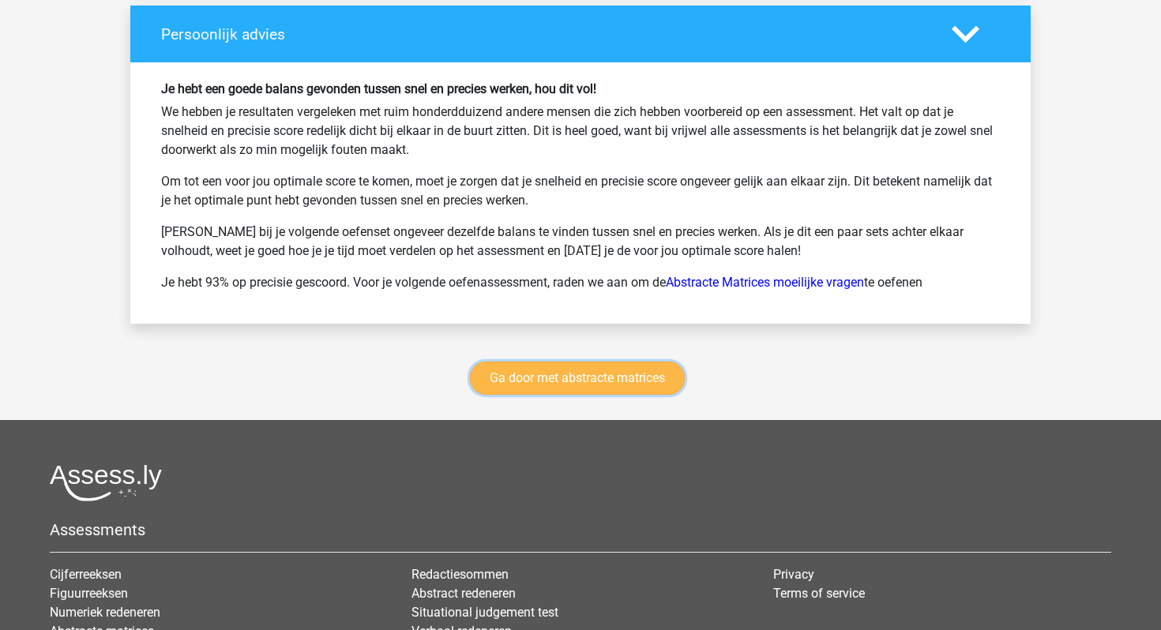
click at [494, 384] on link "Ga door met abstracte matrices" at bounding box center [577, 378] width 215 height 33
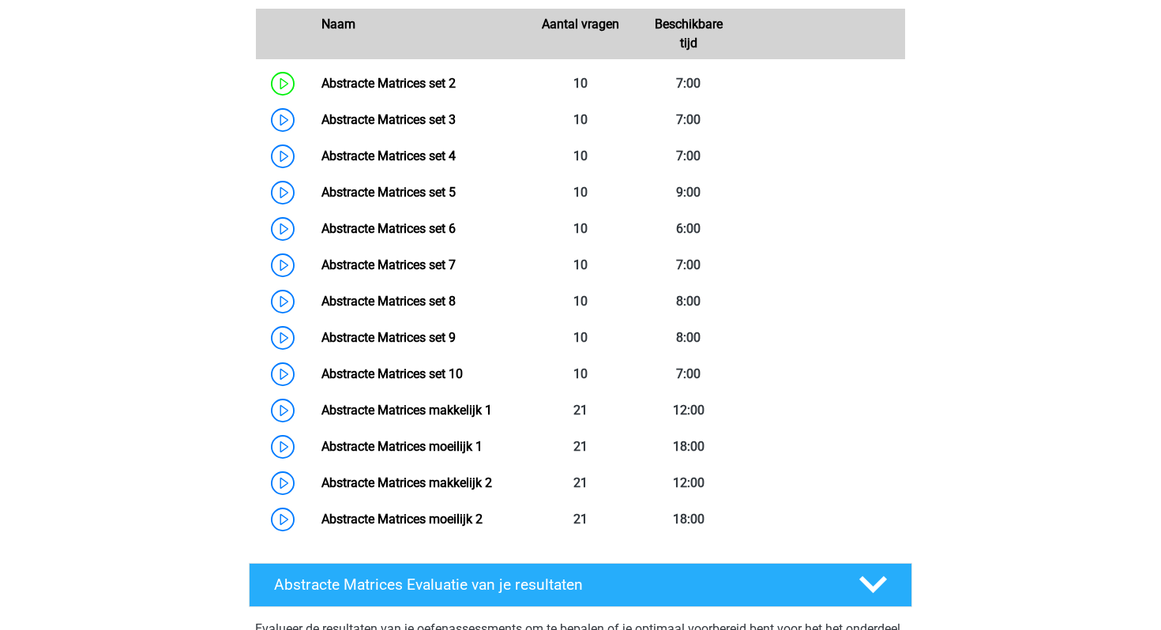
scroll to position [854, 0]
